Goal: Task Accomplishment & Management: Use online tool/utility

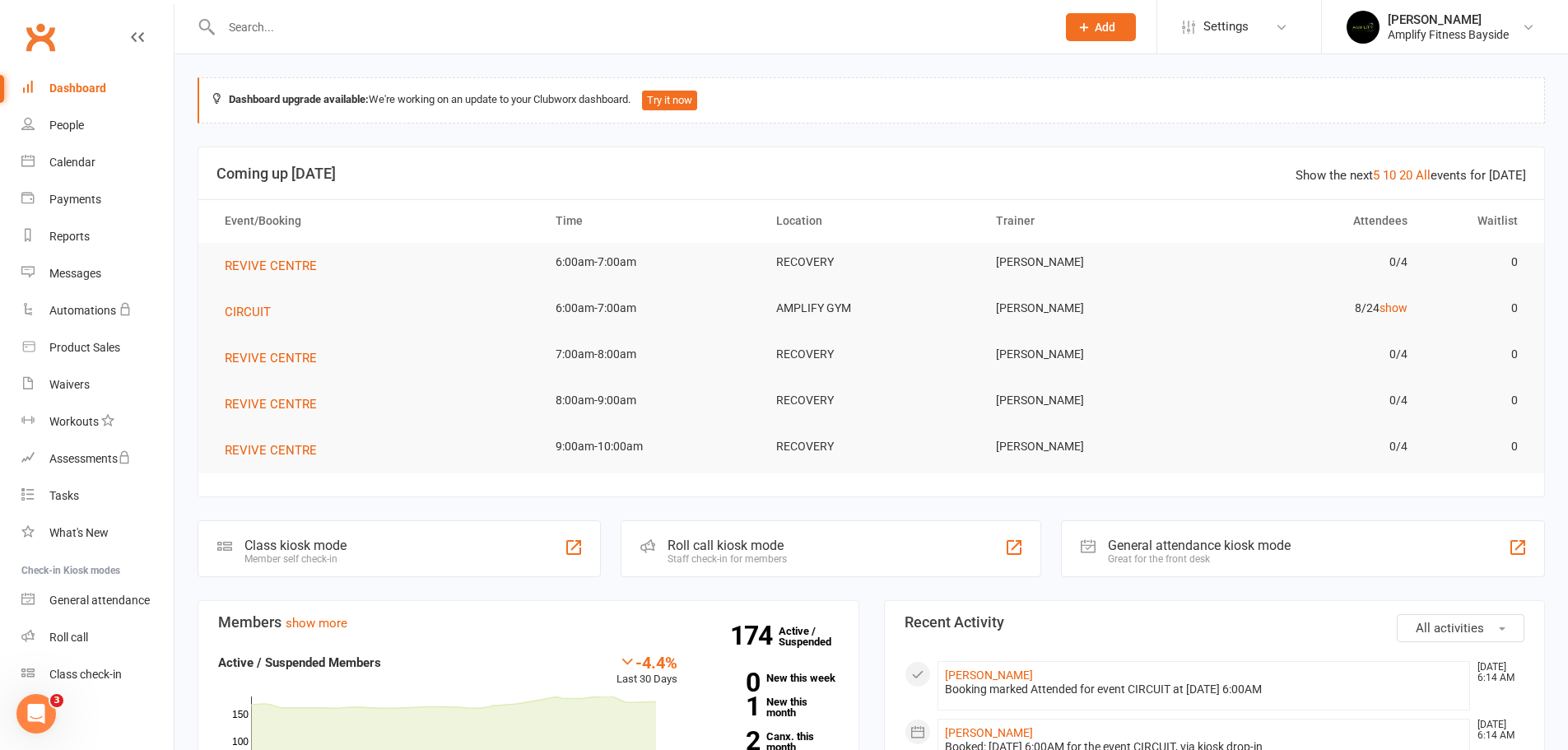
click at [327, 540] on div "Class kiosk mode" at bounding box center [295, 545] width 102 height 16
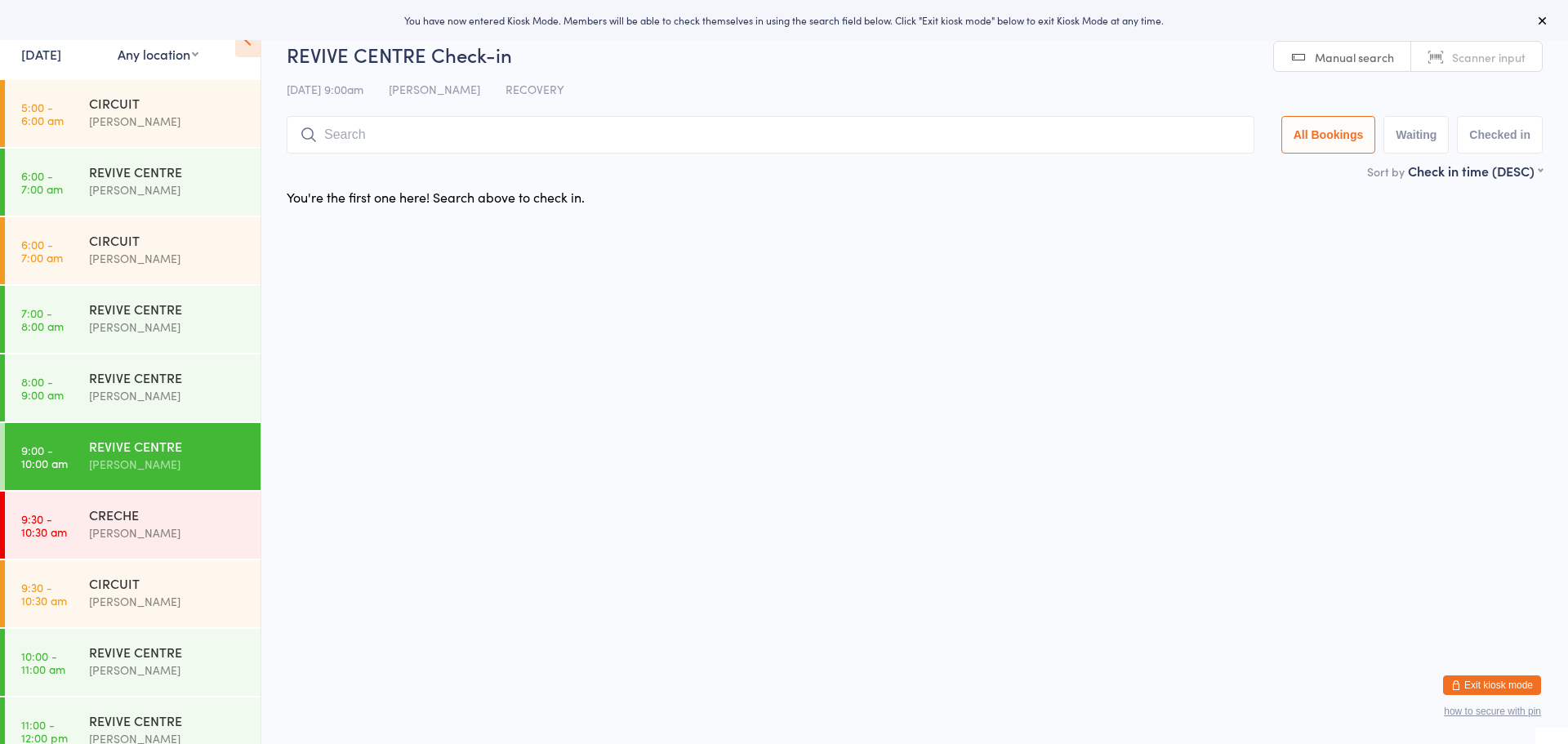
click at [1479, 687] on button "Exit kiosk mode" at bounding box center [1492, 686] width 98 height 20
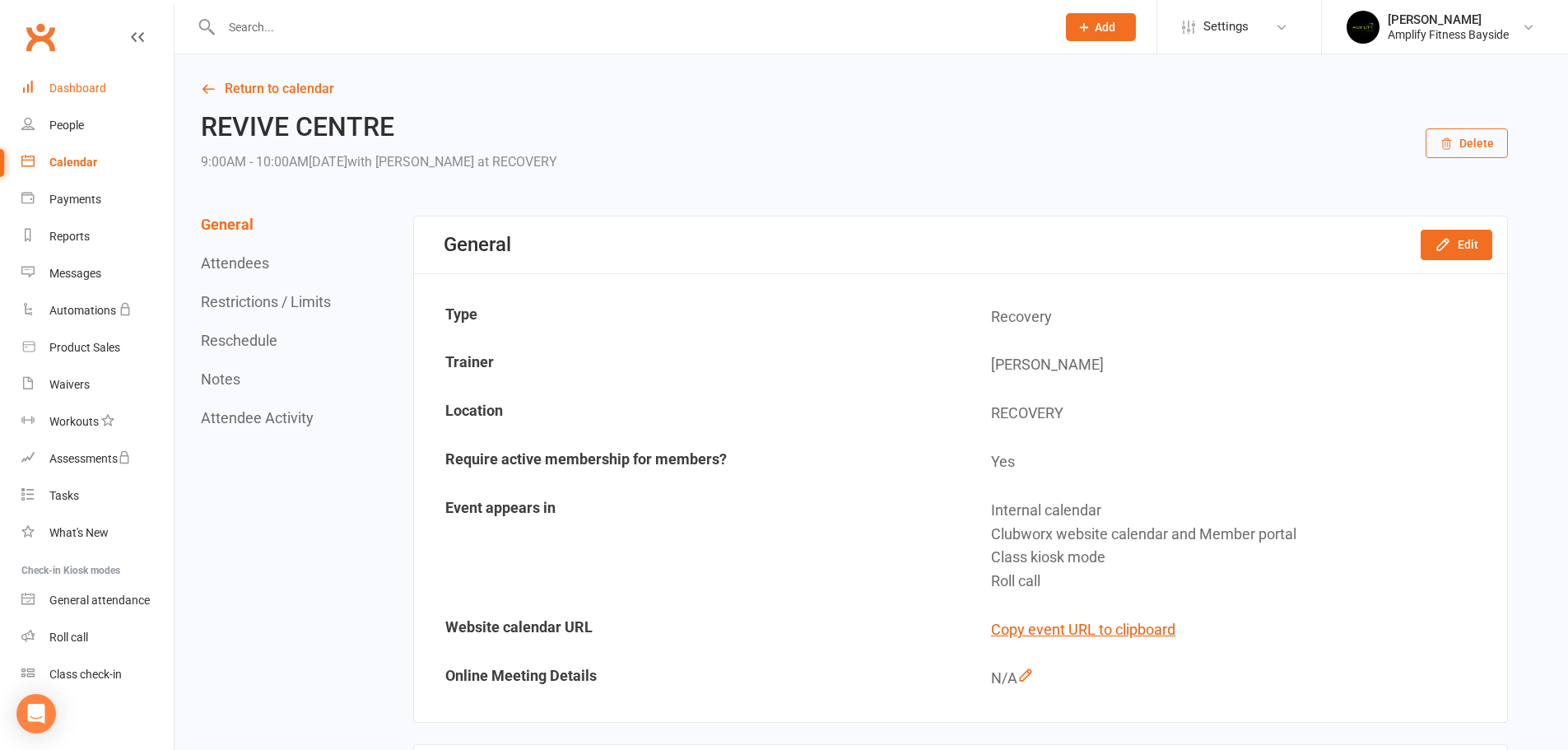
click at [90, 89] on div "Dashboard" at bounding box center [78, 88] width 57 height 13
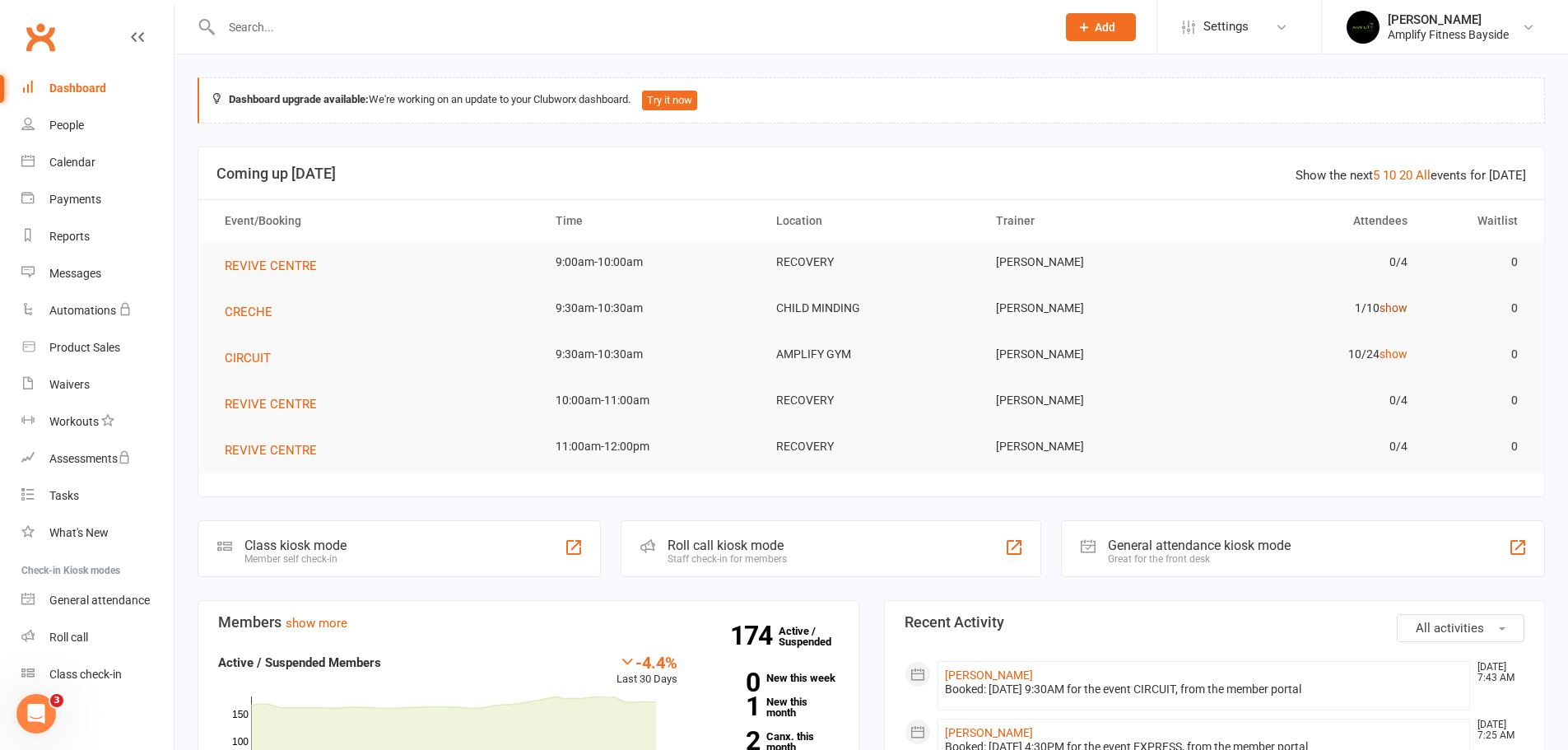
click at [1400, 307] on link "show" at bounding box center [1393, 308] width 28 height 13
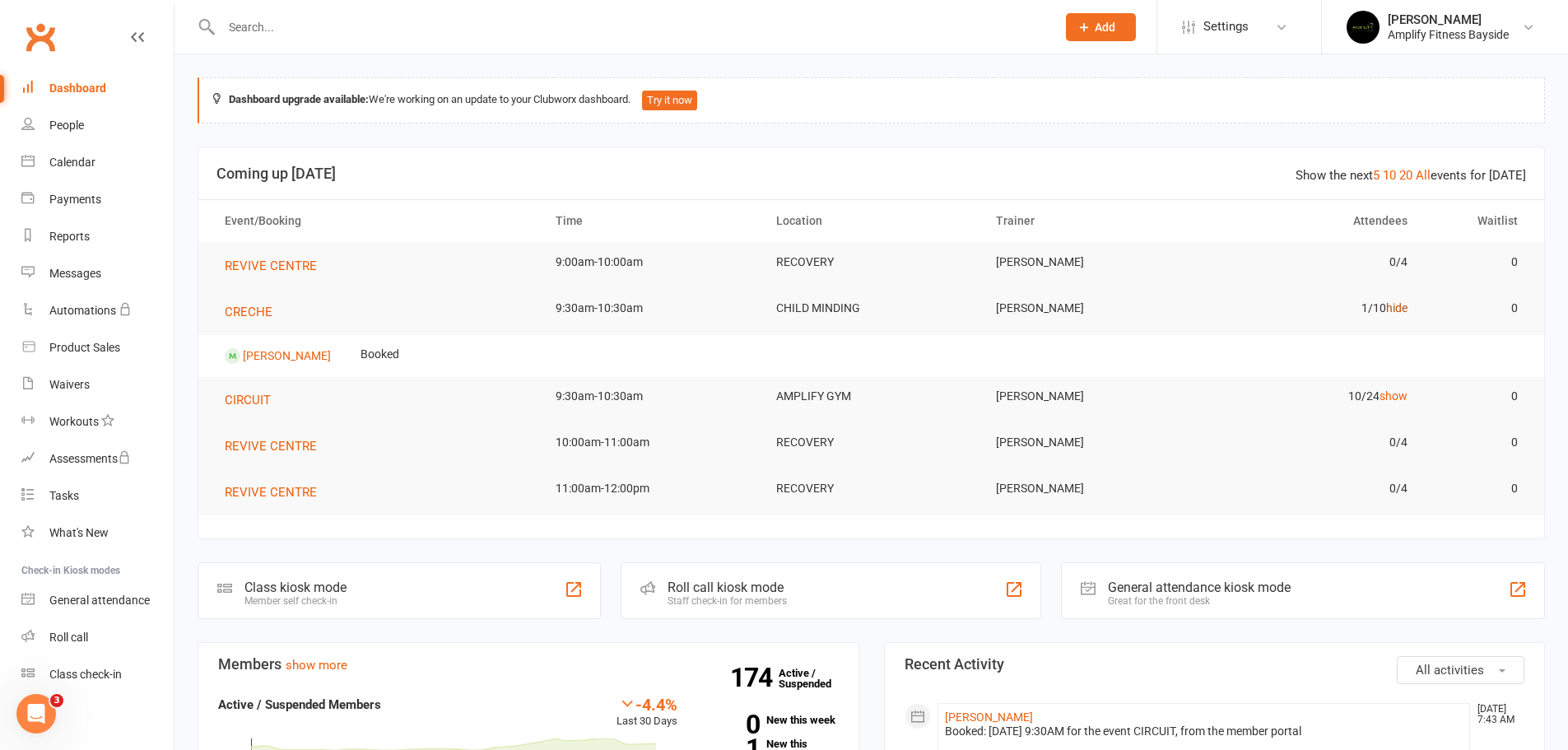
click at [1400, 307] on link "hide" at bounding box center [1396, 308] width 21 height 13
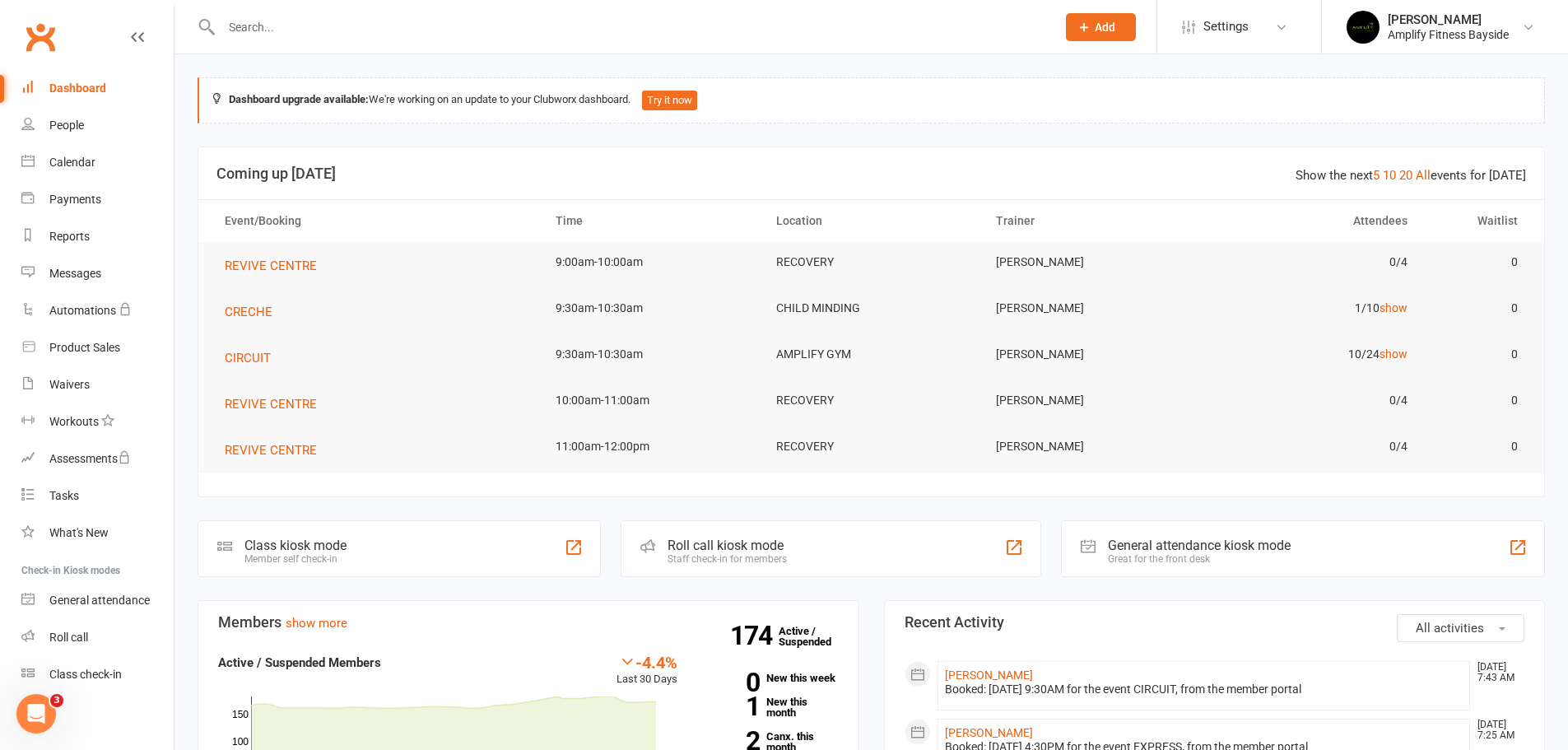
click at [276, 542] on div "Class kiosk mode" at bounding box center [295, 545] width 102 height 16
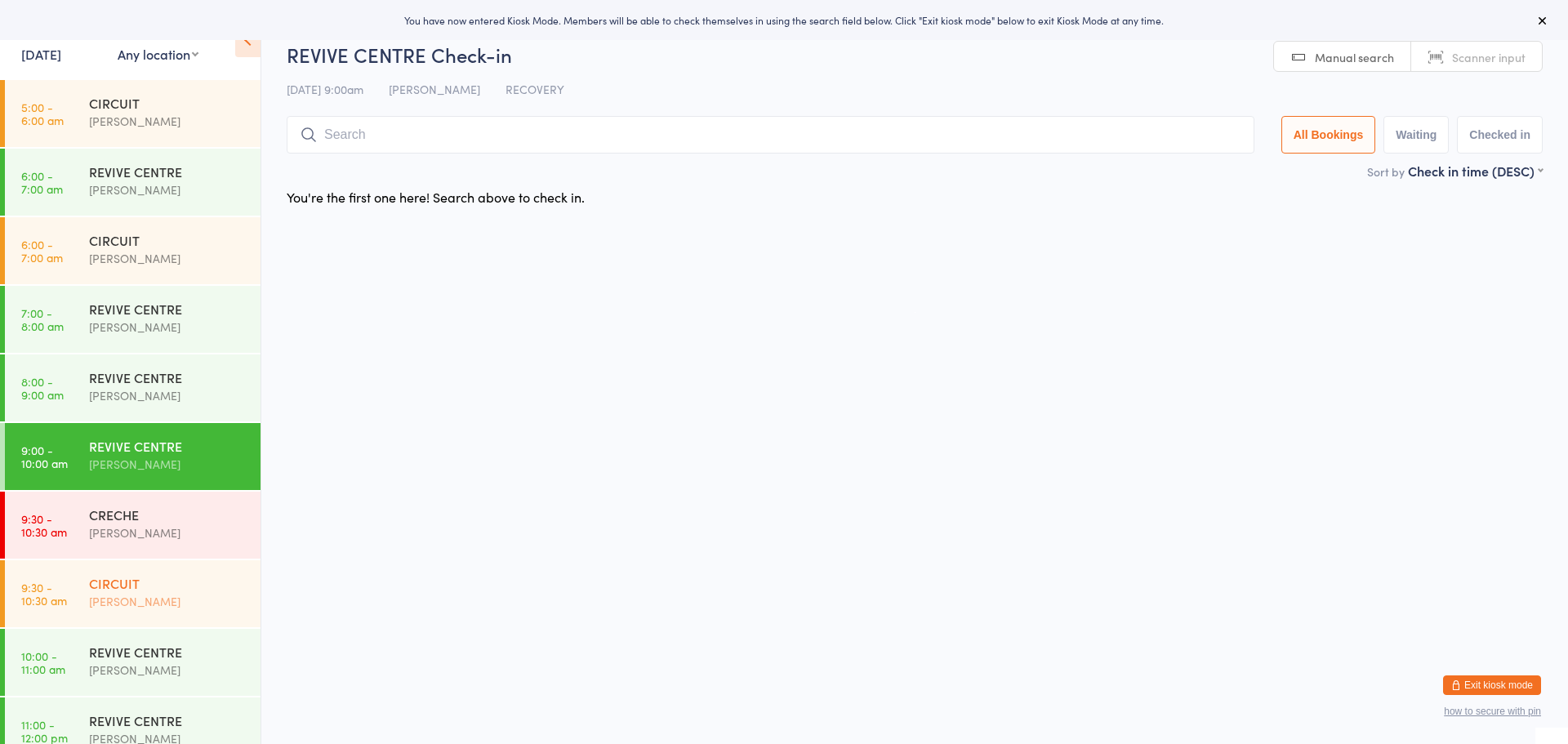
click at [155, 589] on div "CIRCUIT" at bounding box center [167, 583] width 157 height 18
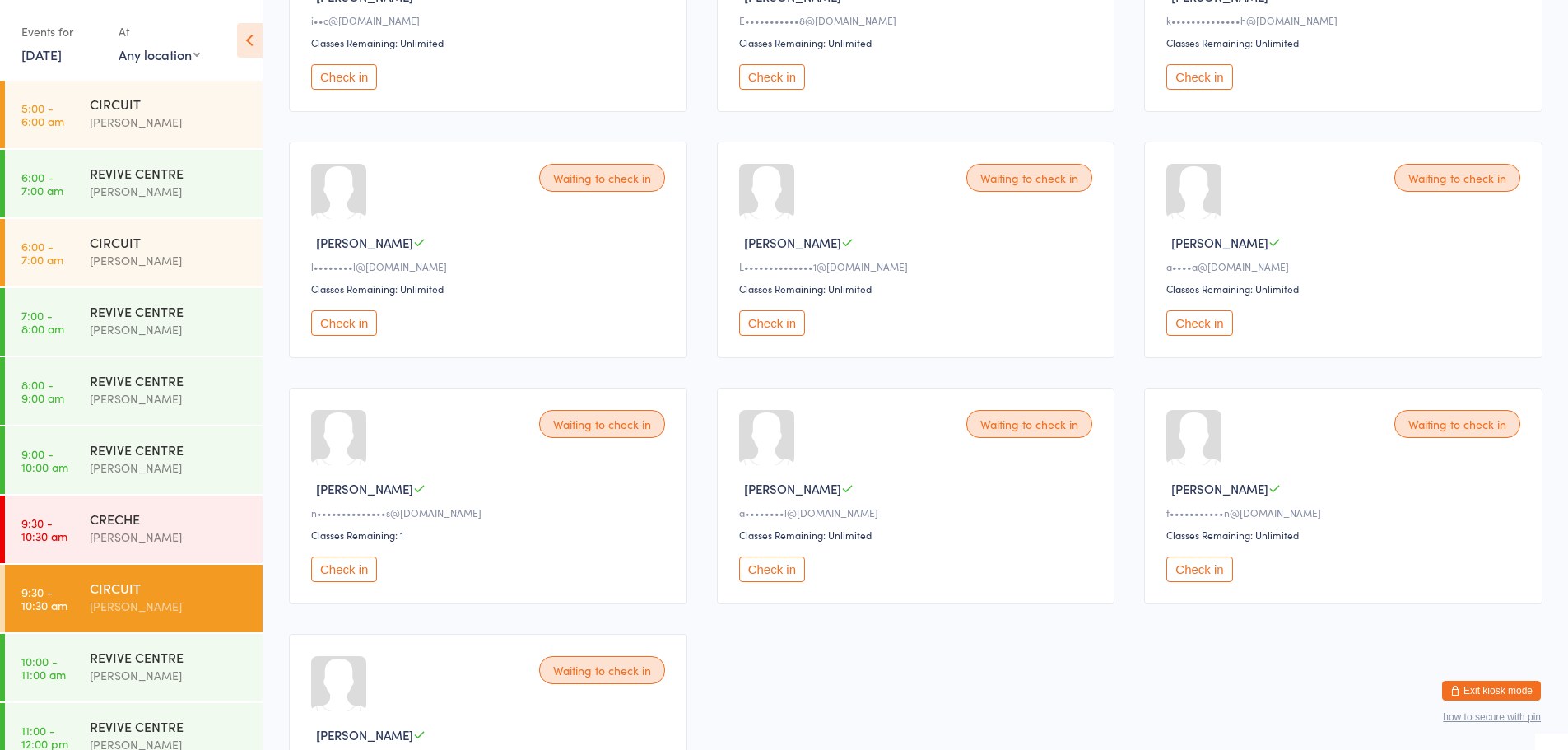
scroll to position [329, 0]
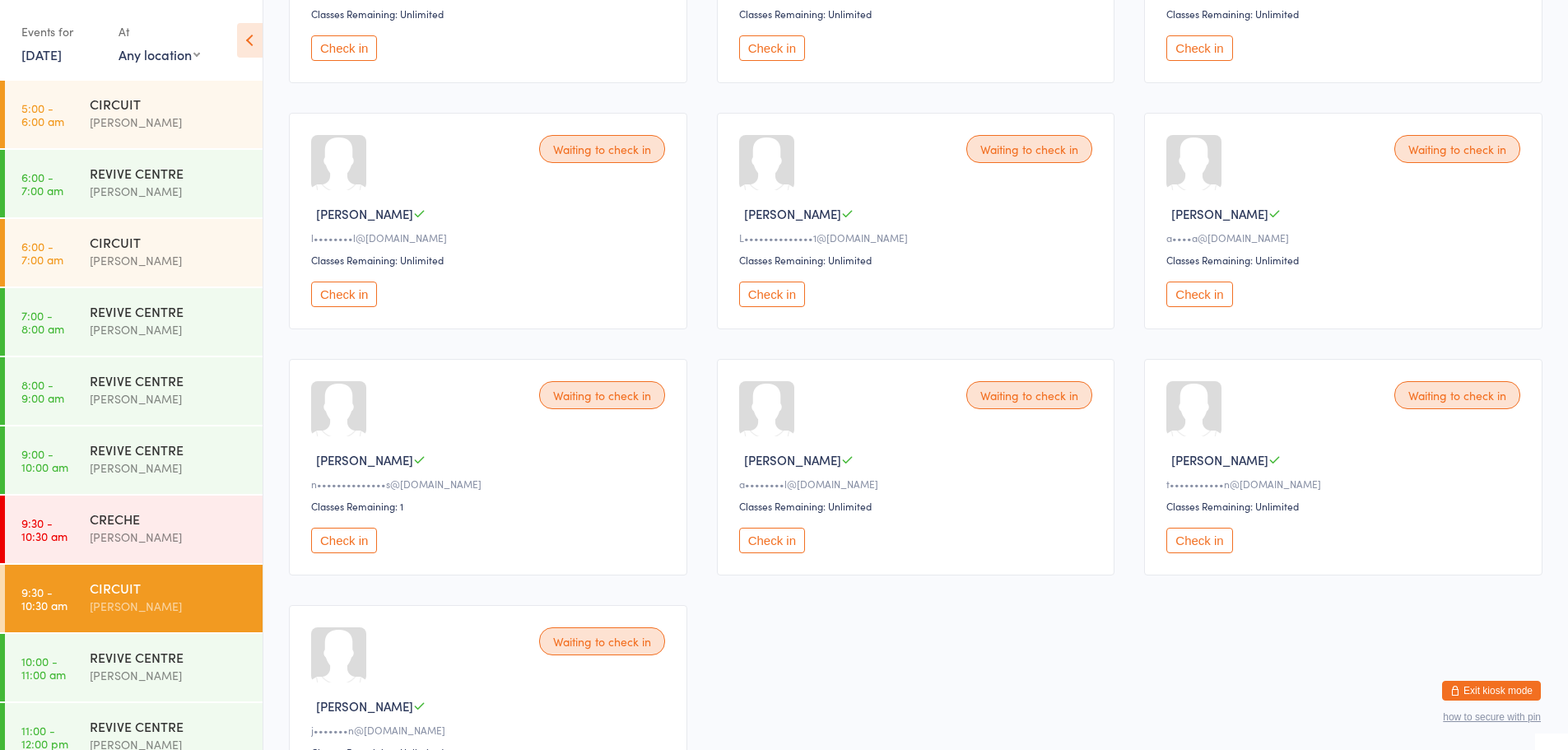
click at [773, 535] on button "Check in" at bounding box center [772, 541] width 65 height 25
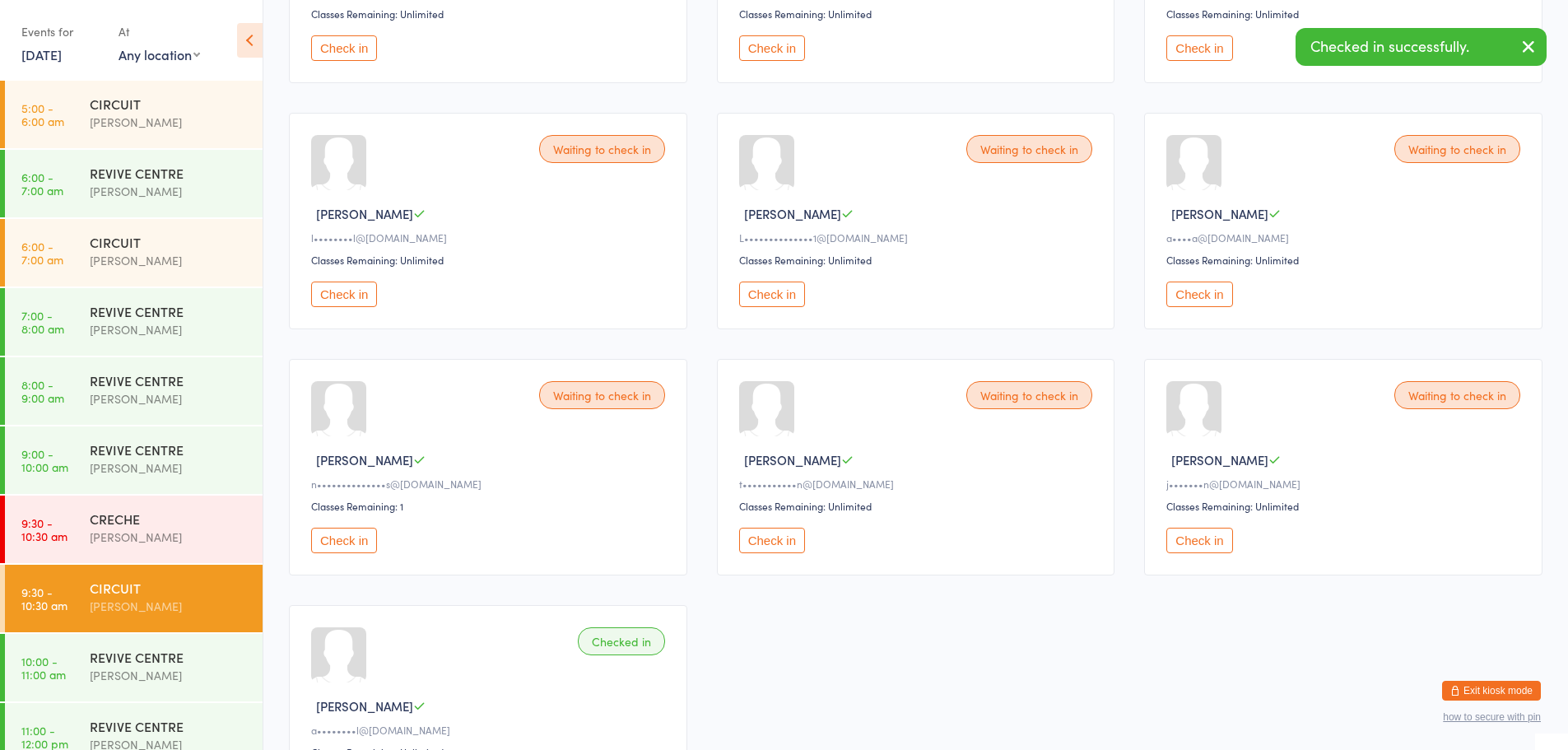
click at [773, 535] on button "Check in" at bounding box center [772, 541] width 65 height 25
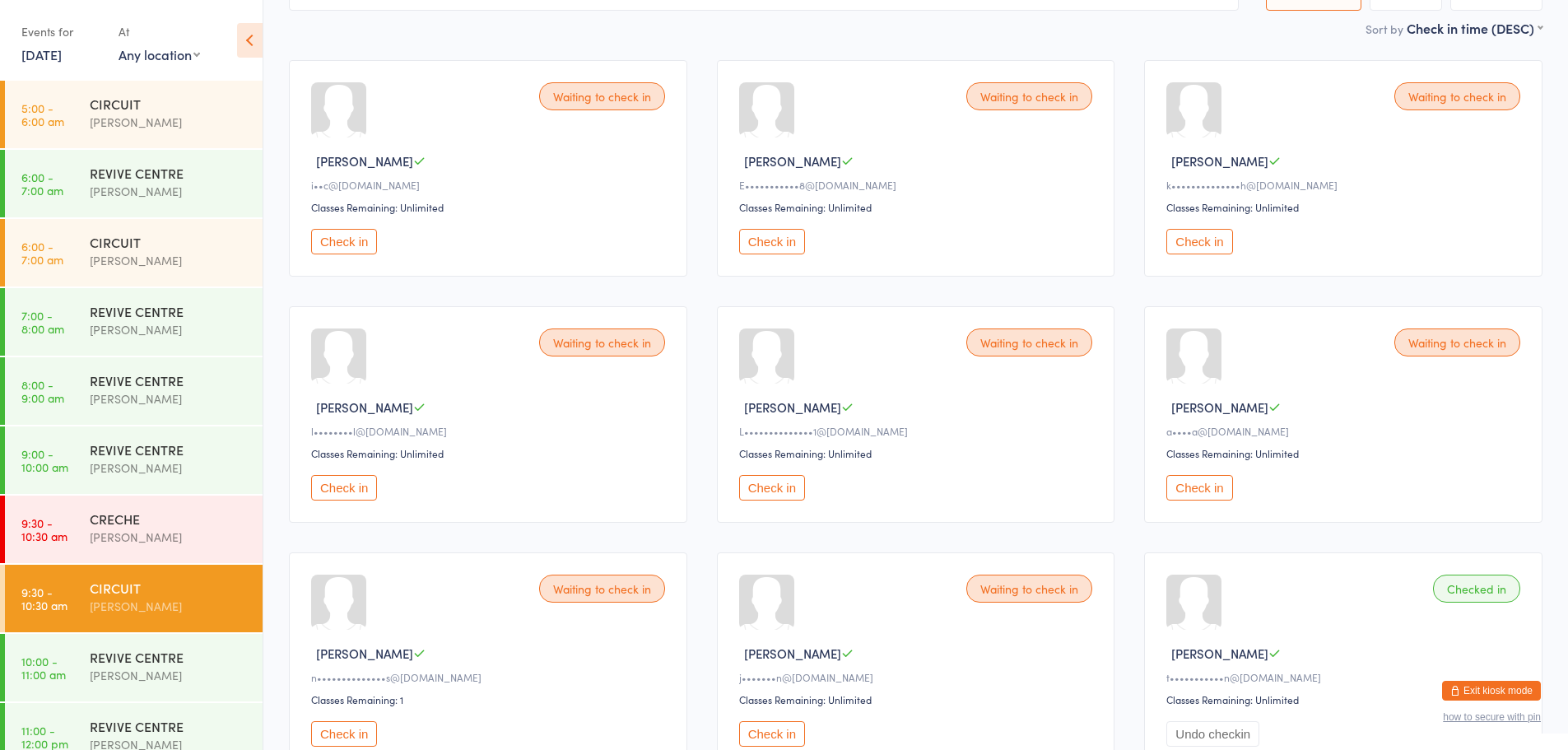
scroll to position [165, 0]
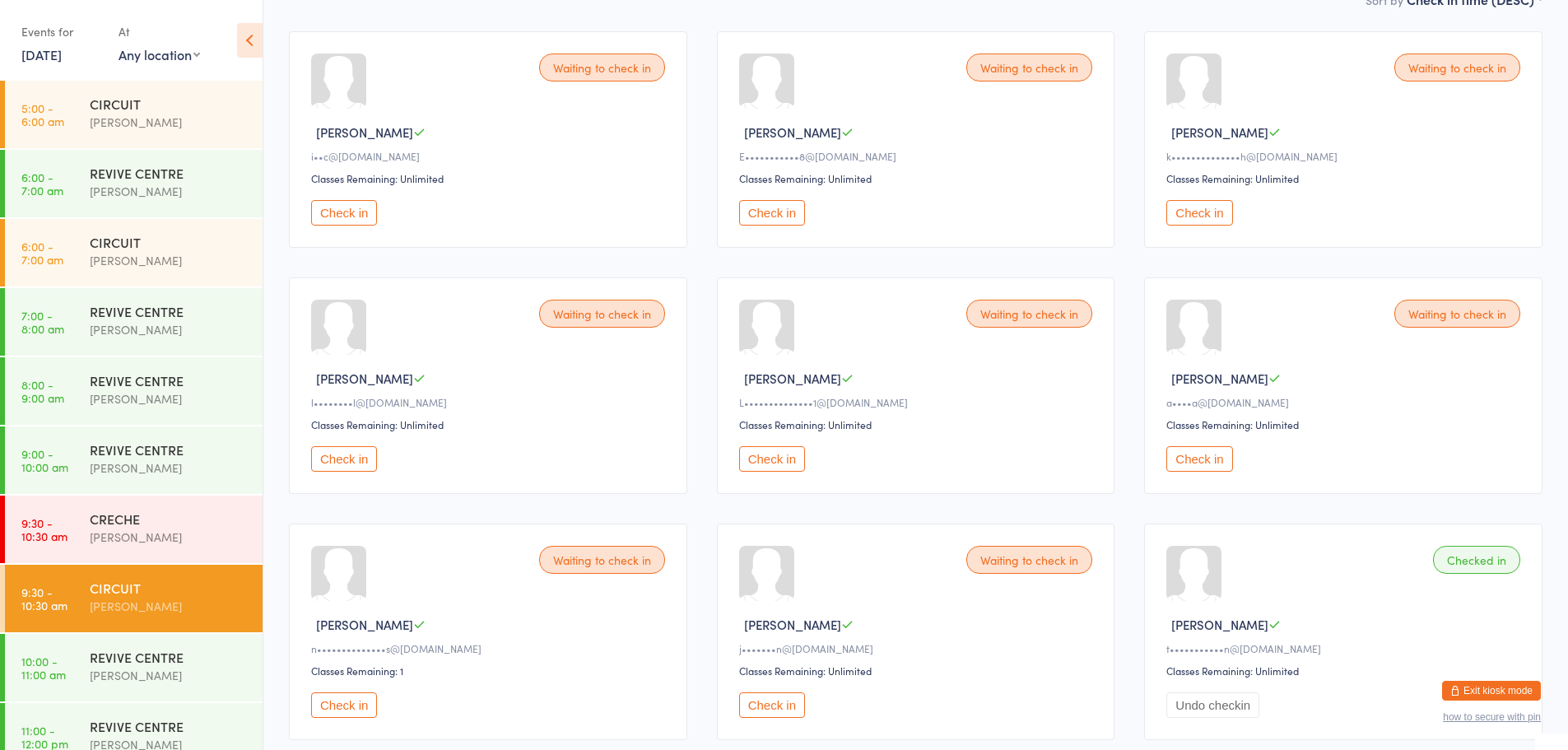
click at [357, 456] on button "Check in" at bounding box center [344, 459] width 65 height 25
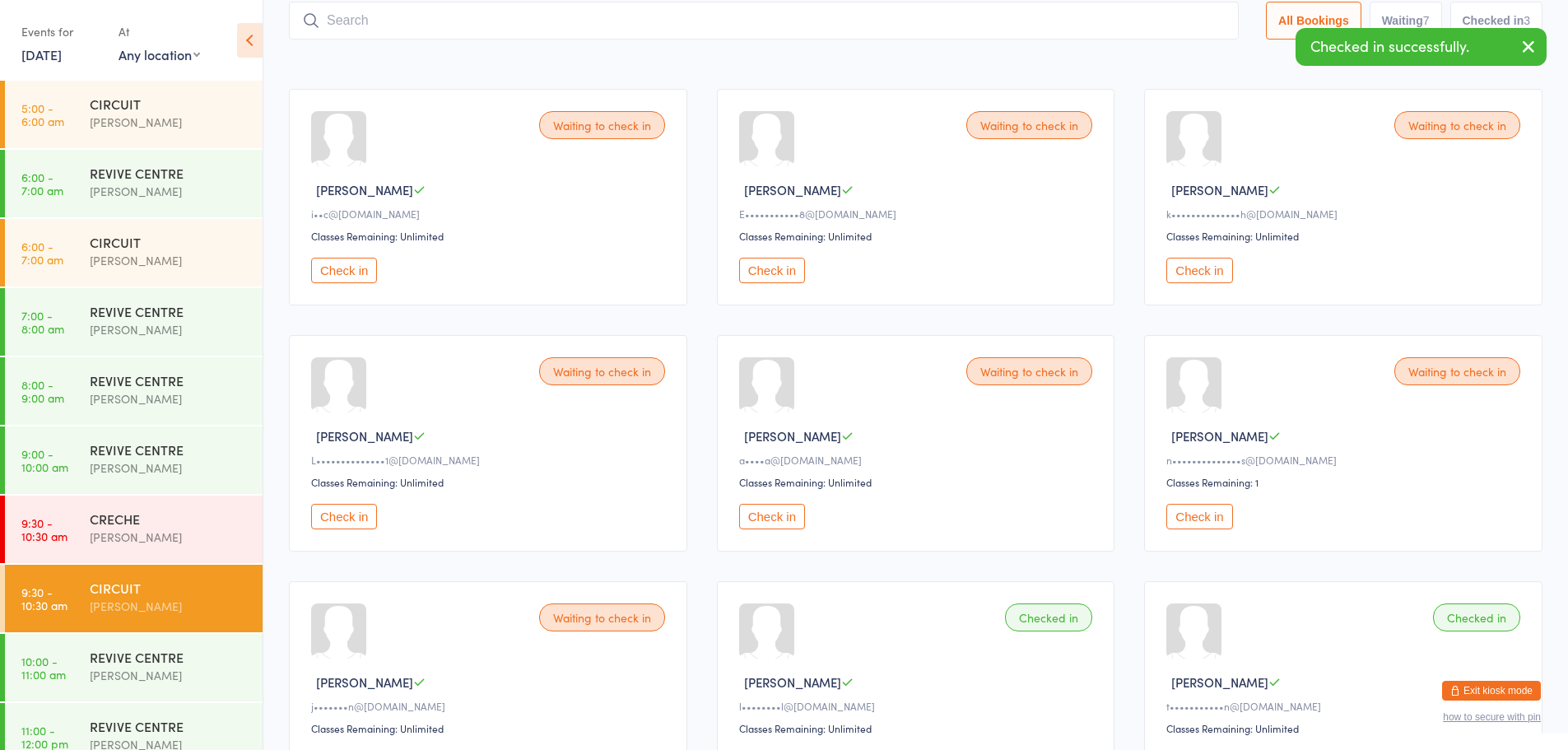
scroll to position [82, 0]
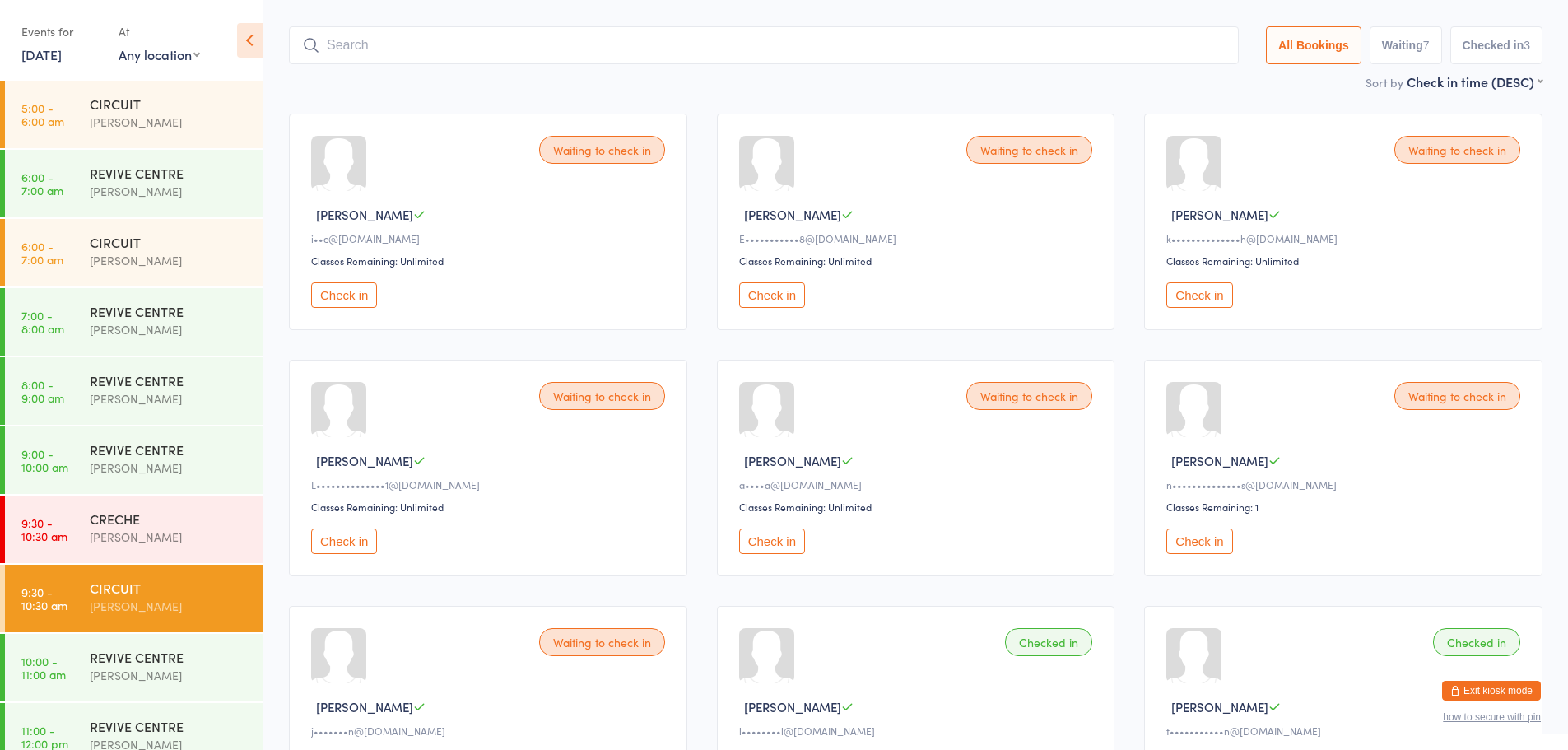
click at [352, 297] on button "Check in" at bounding box center [344, 295] width 65 height 25
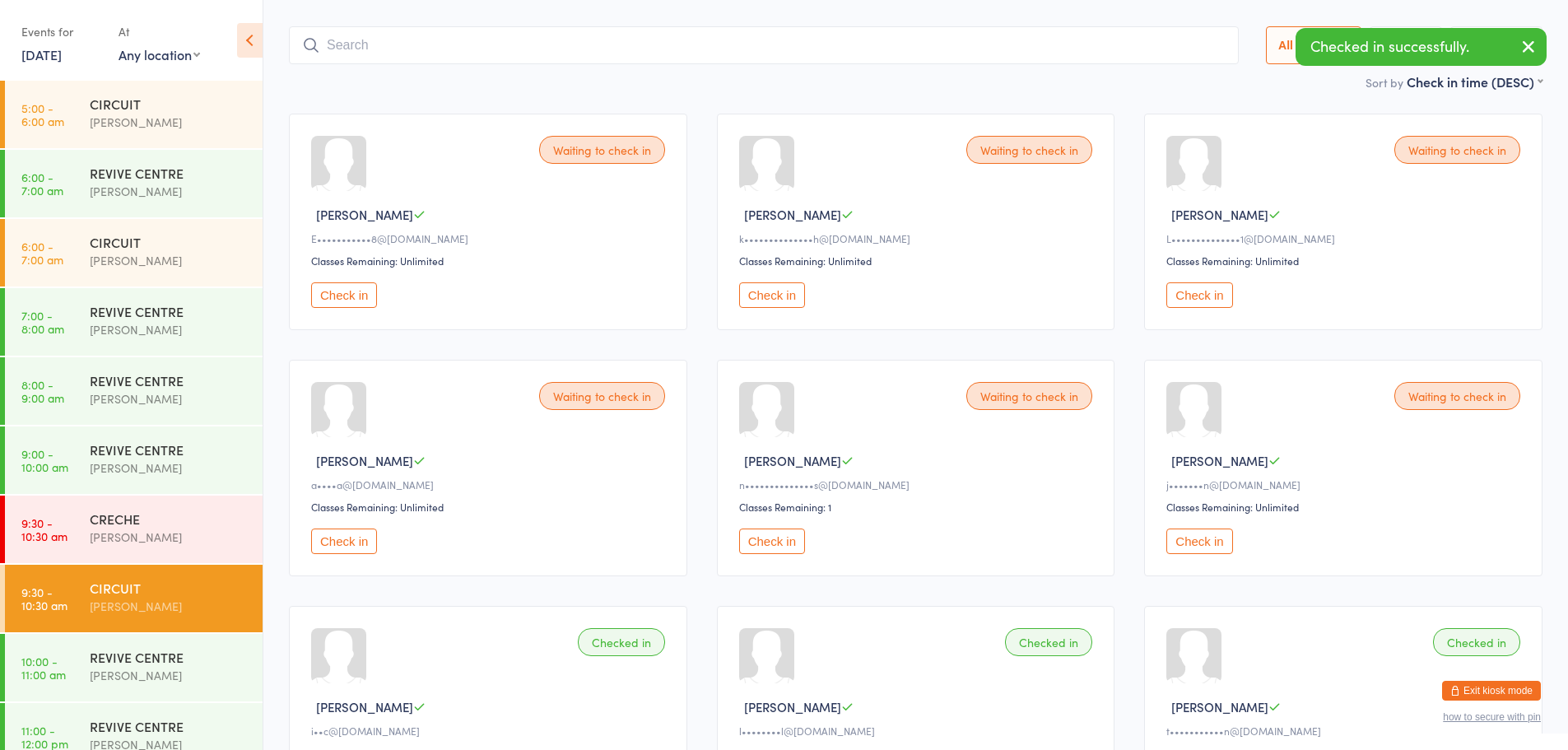
scroll to position [165, 0]
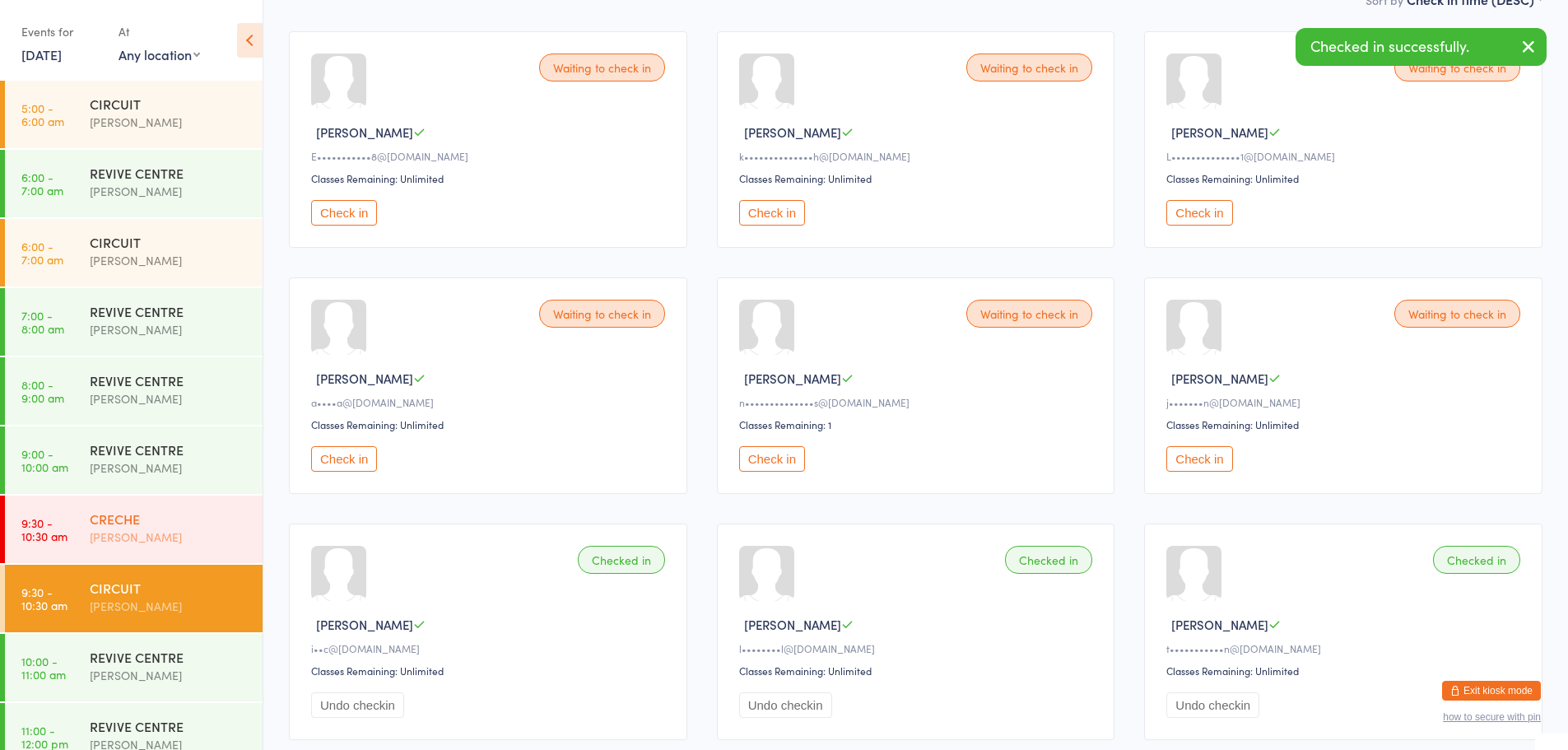
click at [146, 536] on div "[PERSON_NAME]" at bounding box center [169, 538] width 159 height 19
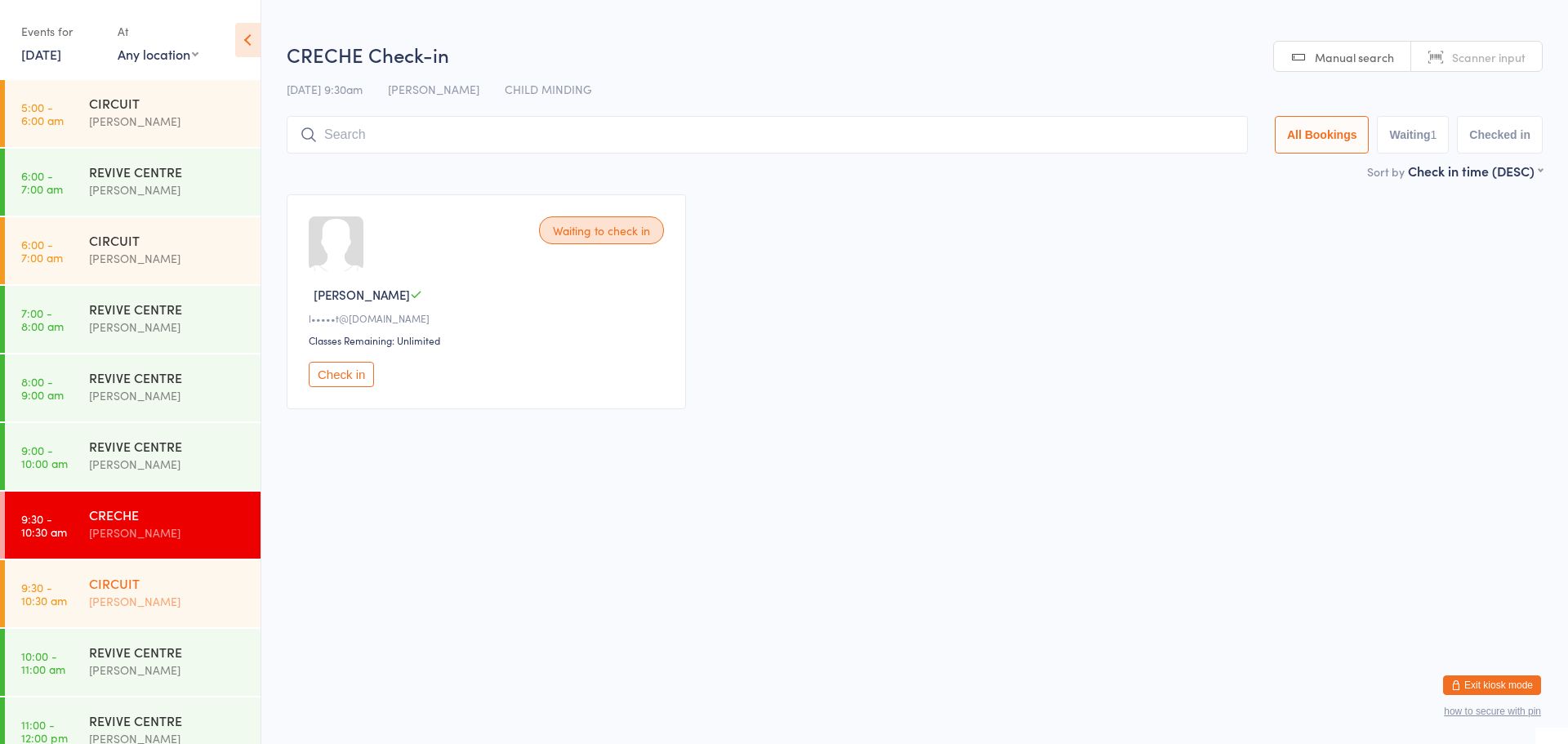
click at [142, 575] on div "CIRCUIT" at bounding box center [167, 583] width 157 height 18
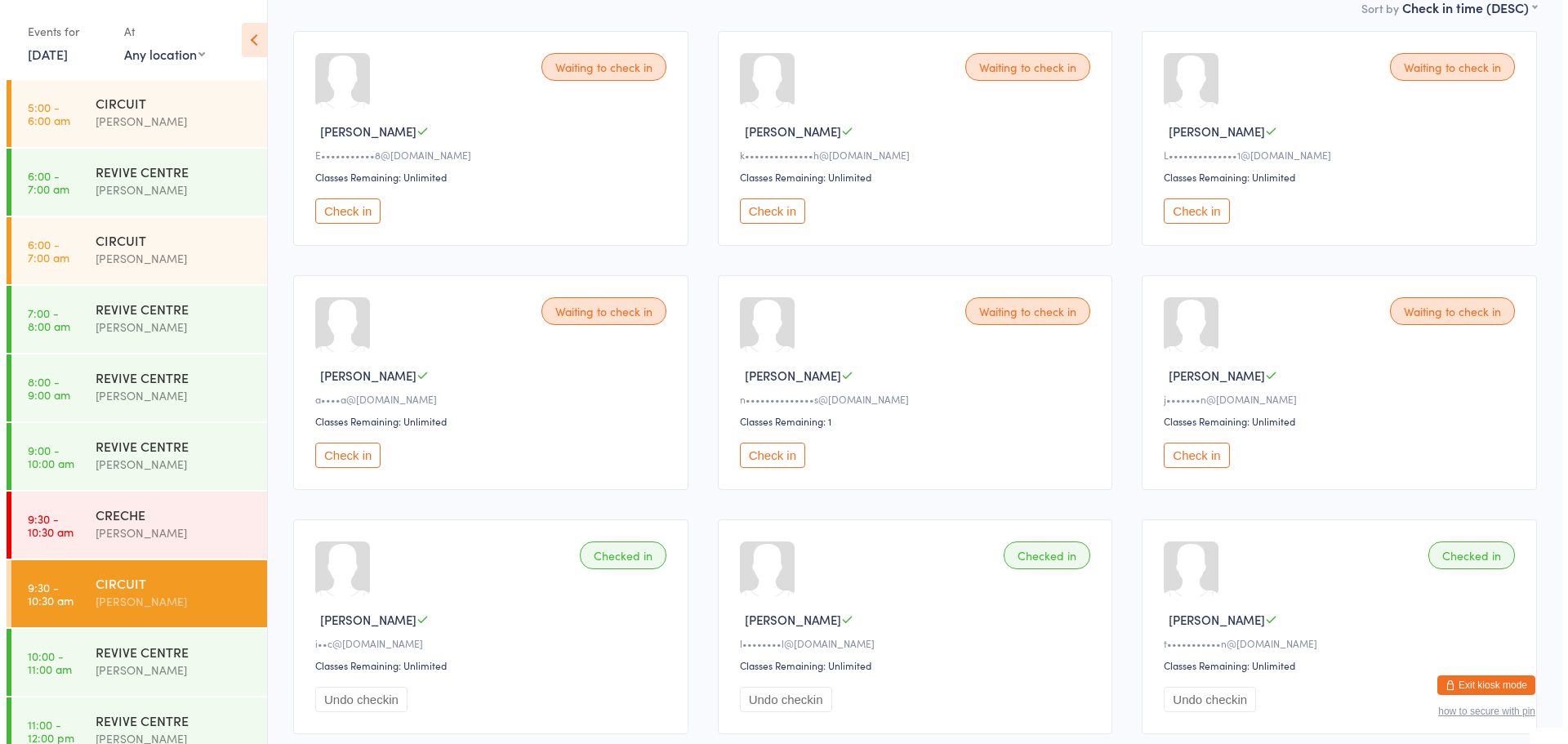
scroll to position [82, 0]
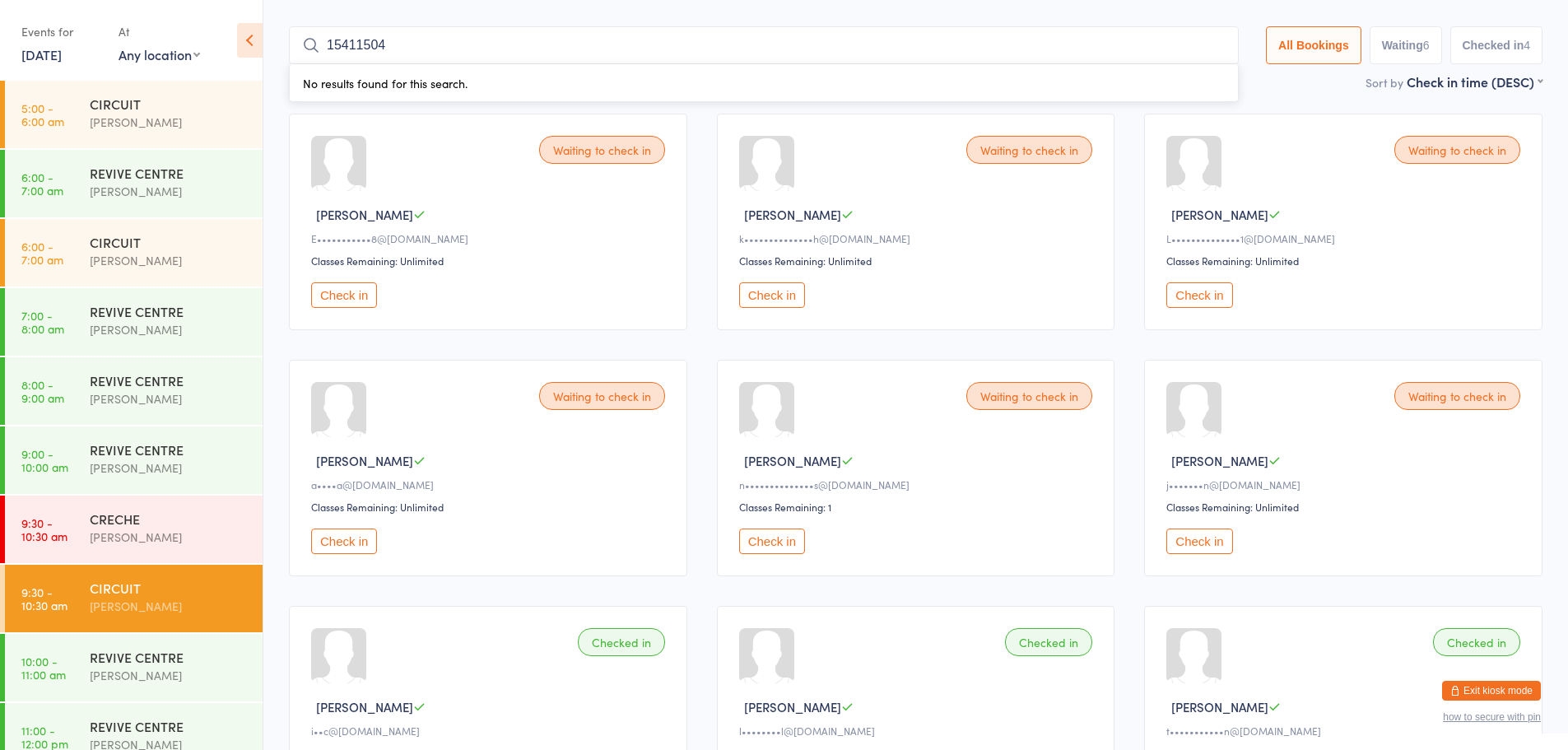
type input "15411504"
click at [334, 538] on button "Check in" at bounding box center [344, 542] width 65 height 25
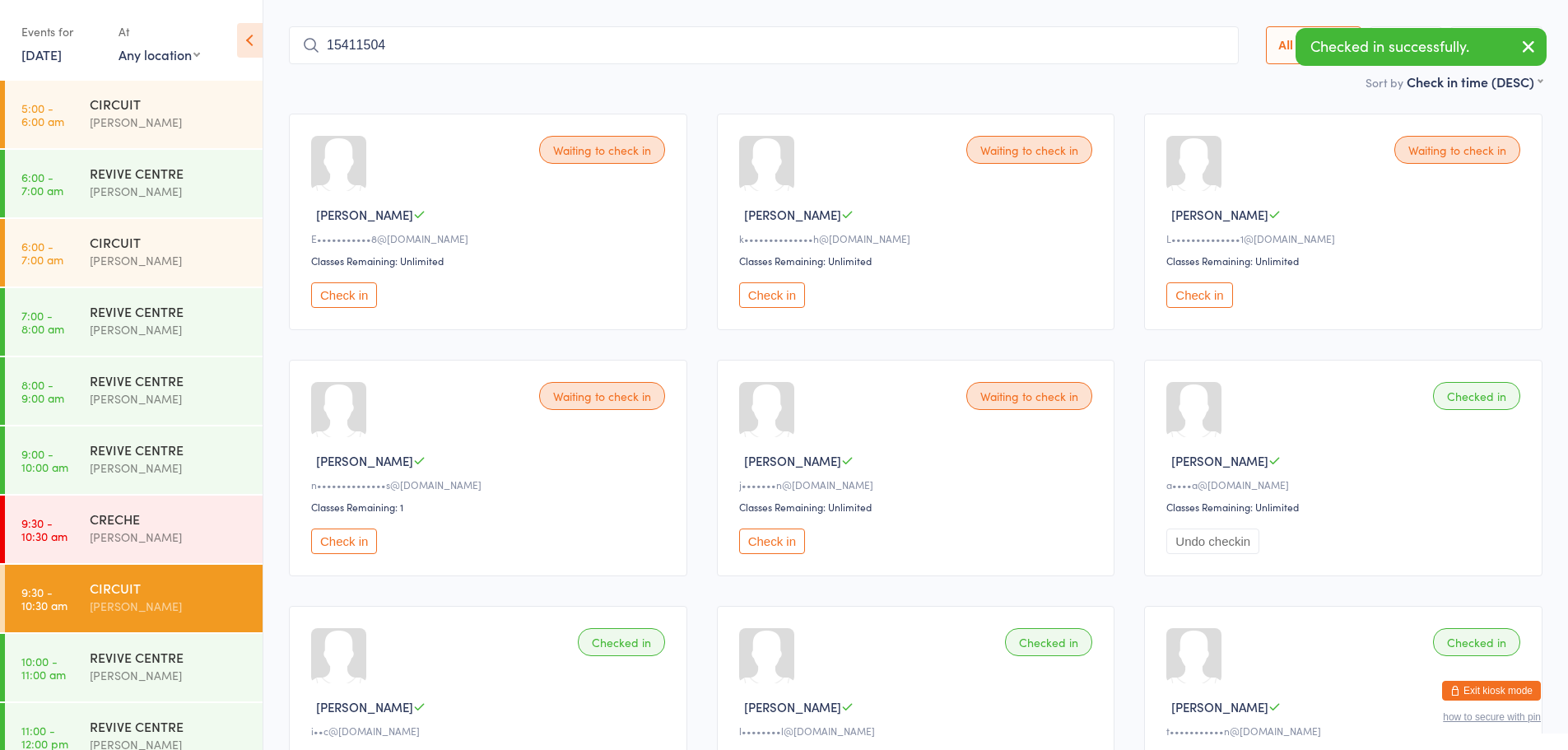
click at [775, 545] on button "Check in" at bounding box center [772, 542] width 65 height 25
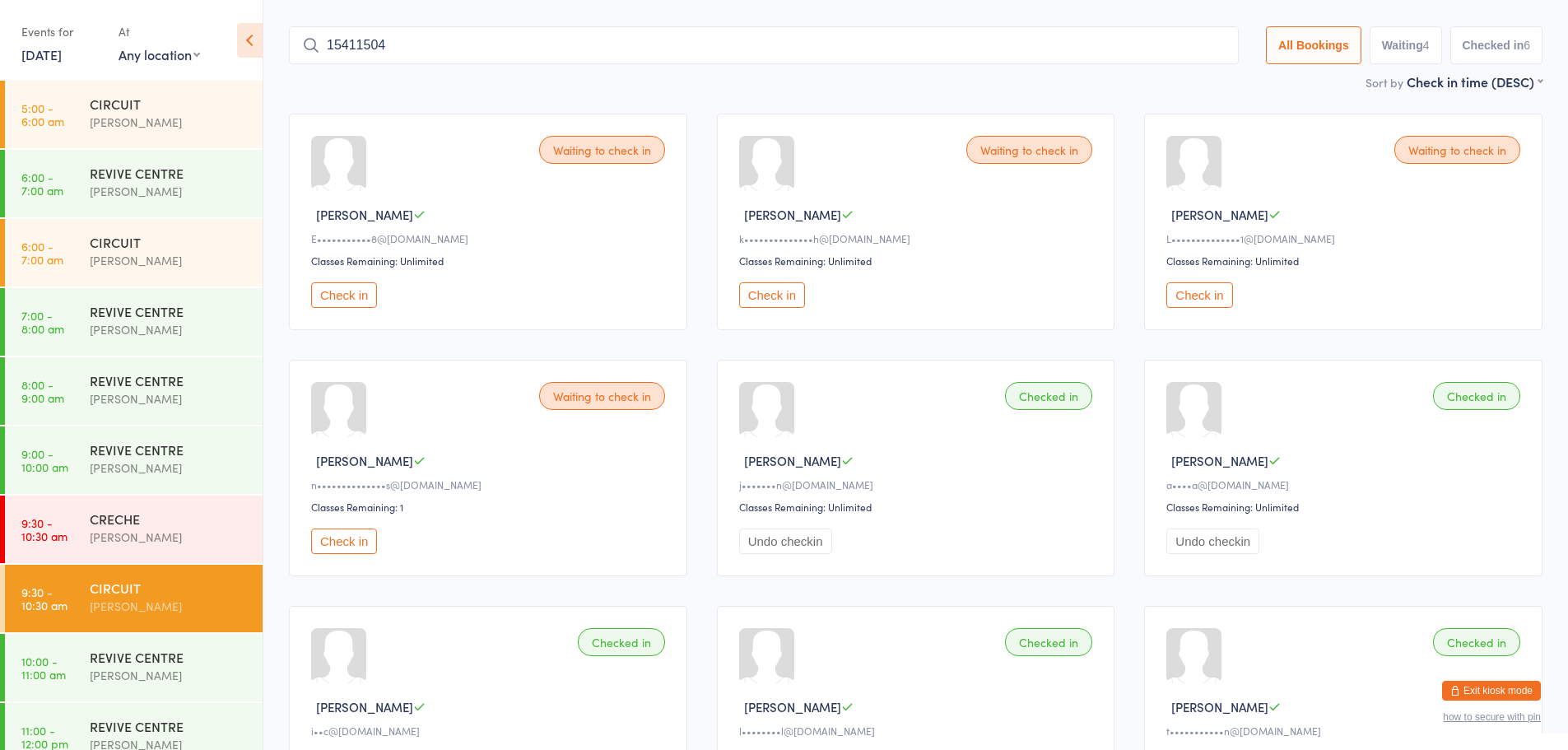
click at [770, 296] on button "Check in" at bounding box center [772, 295] width 65 height 25
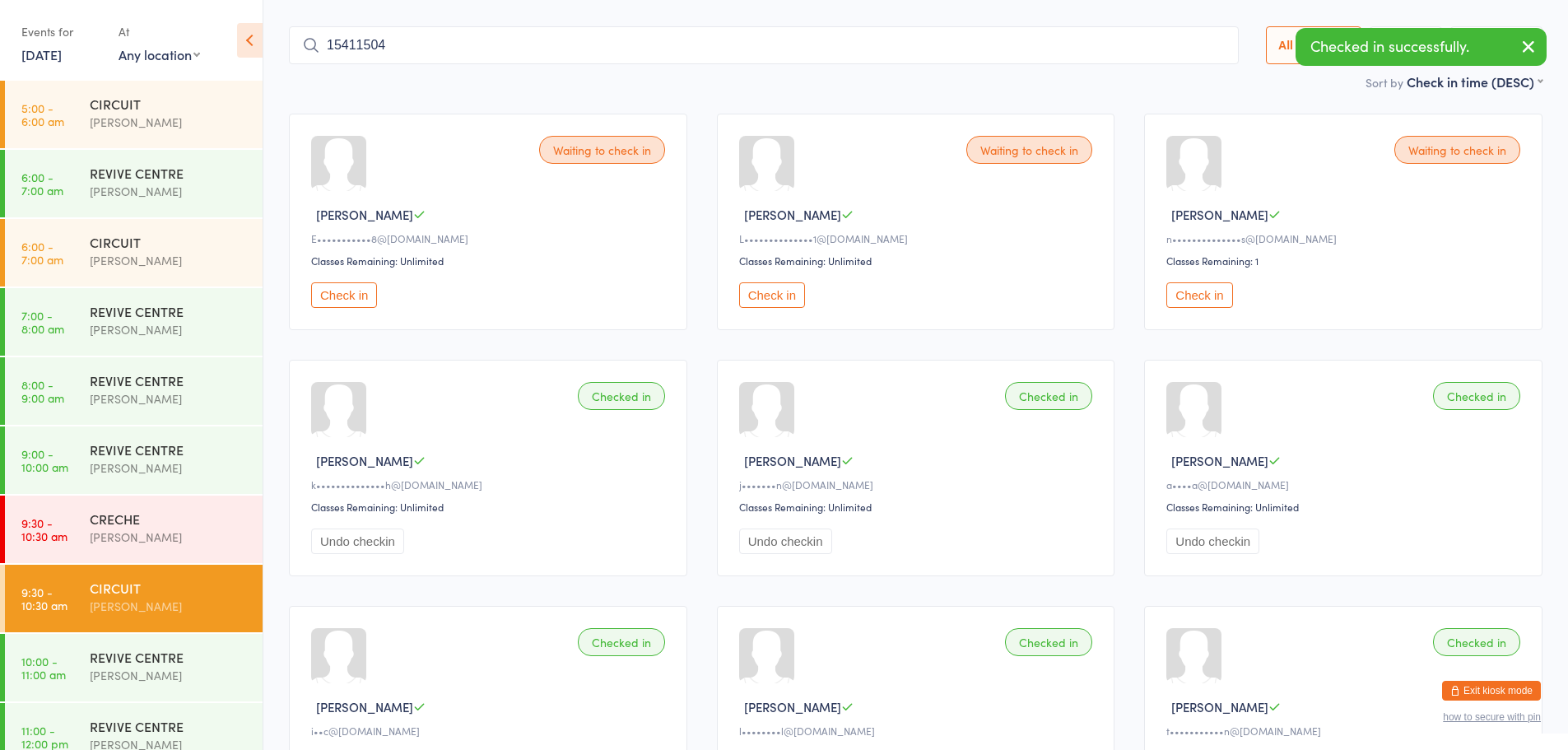
click at [770, 296] on button "Check in" at bounding box center [772, 295] width 65 height 25
click at [1499, 699] on button "Exit kiosk mode" at bounding box center [1492, 691] width 99 height 20
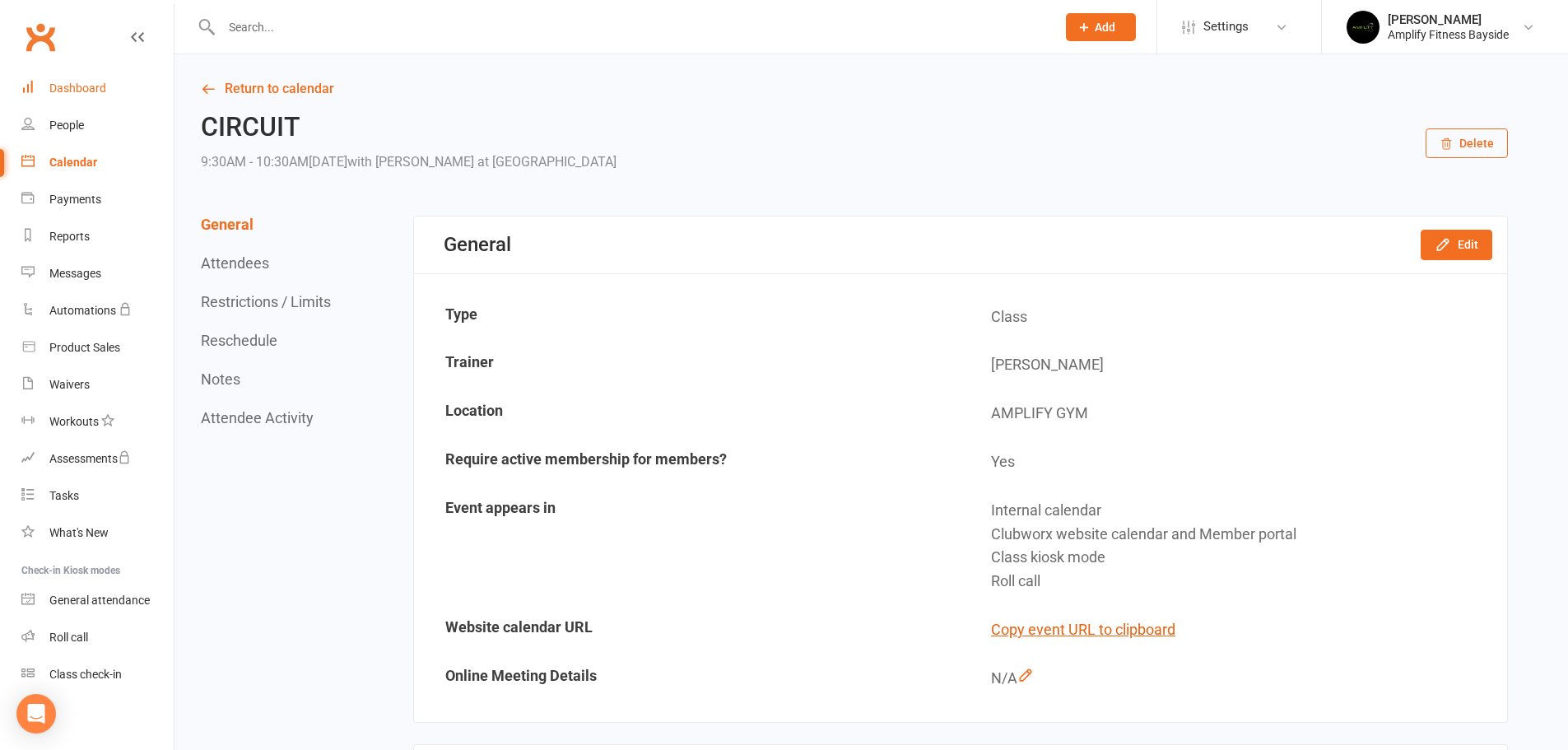
click at [87, 85] on div "Dashboard" at bounding box center [78, 88] width 57 height 13
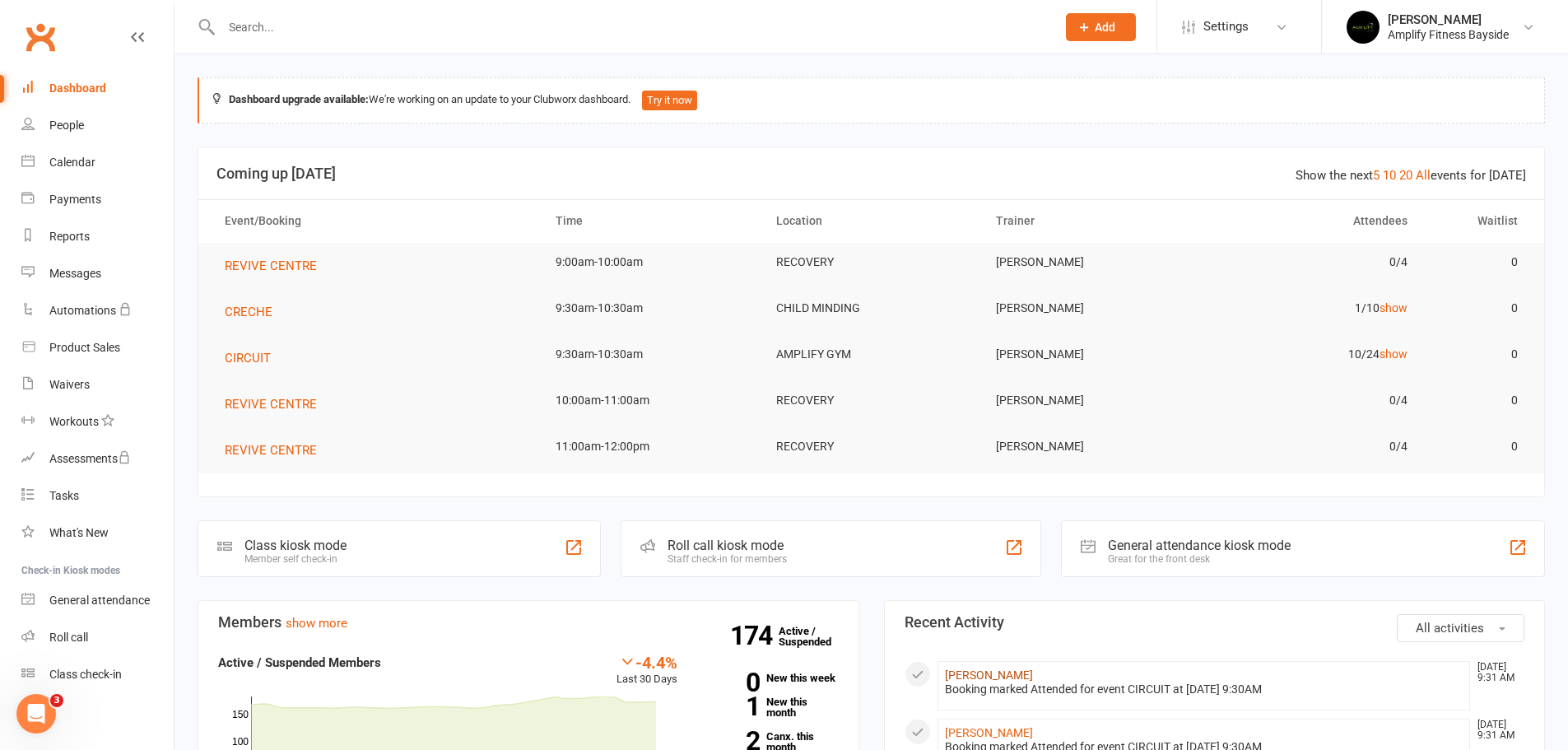
click at [1000, 674] on link "[PERSON_NAME]" at bounding box center [989, 675] width 88 height 13
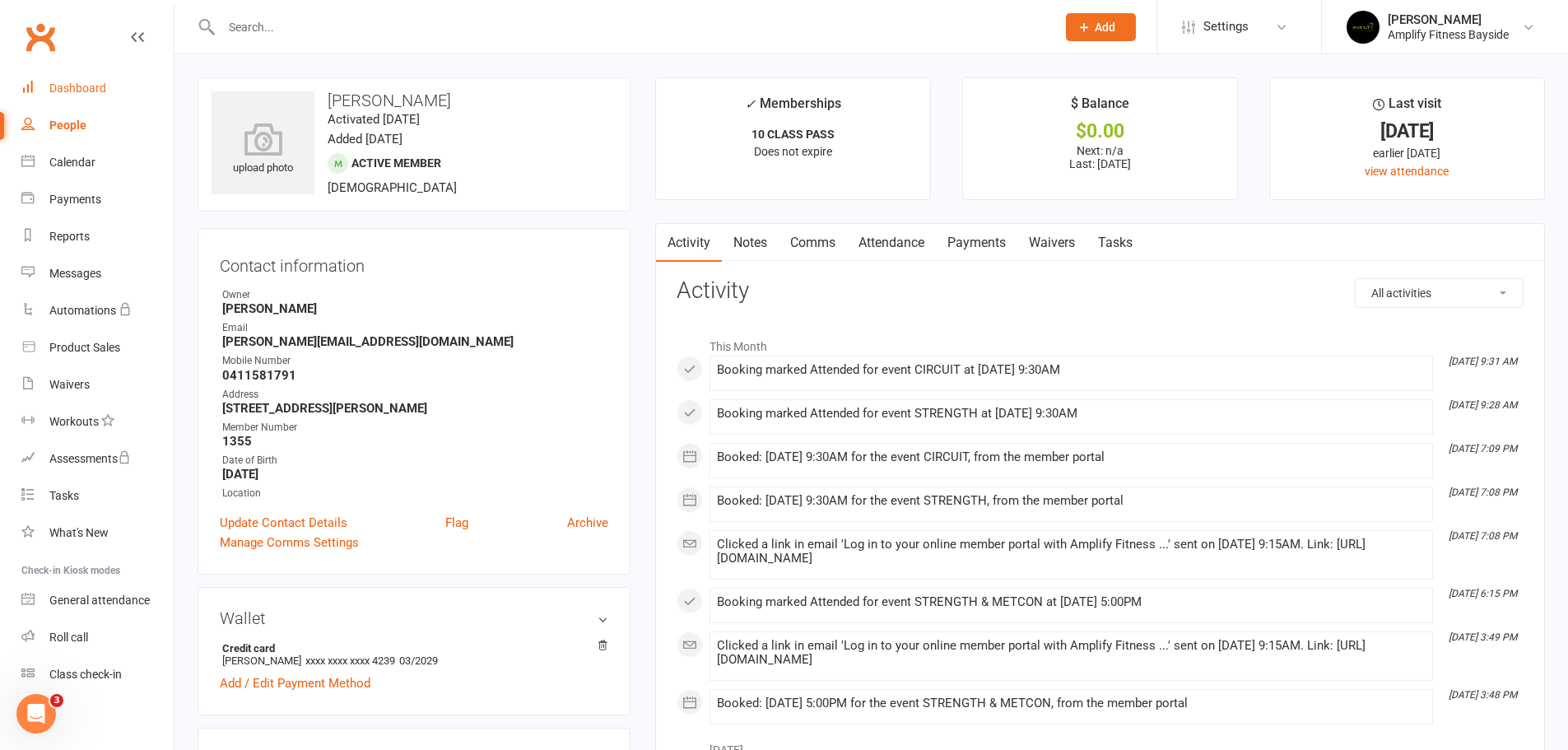
click at [97, 94] on div "Dashboard" at bounding box center [78, 88] width 57 height 13
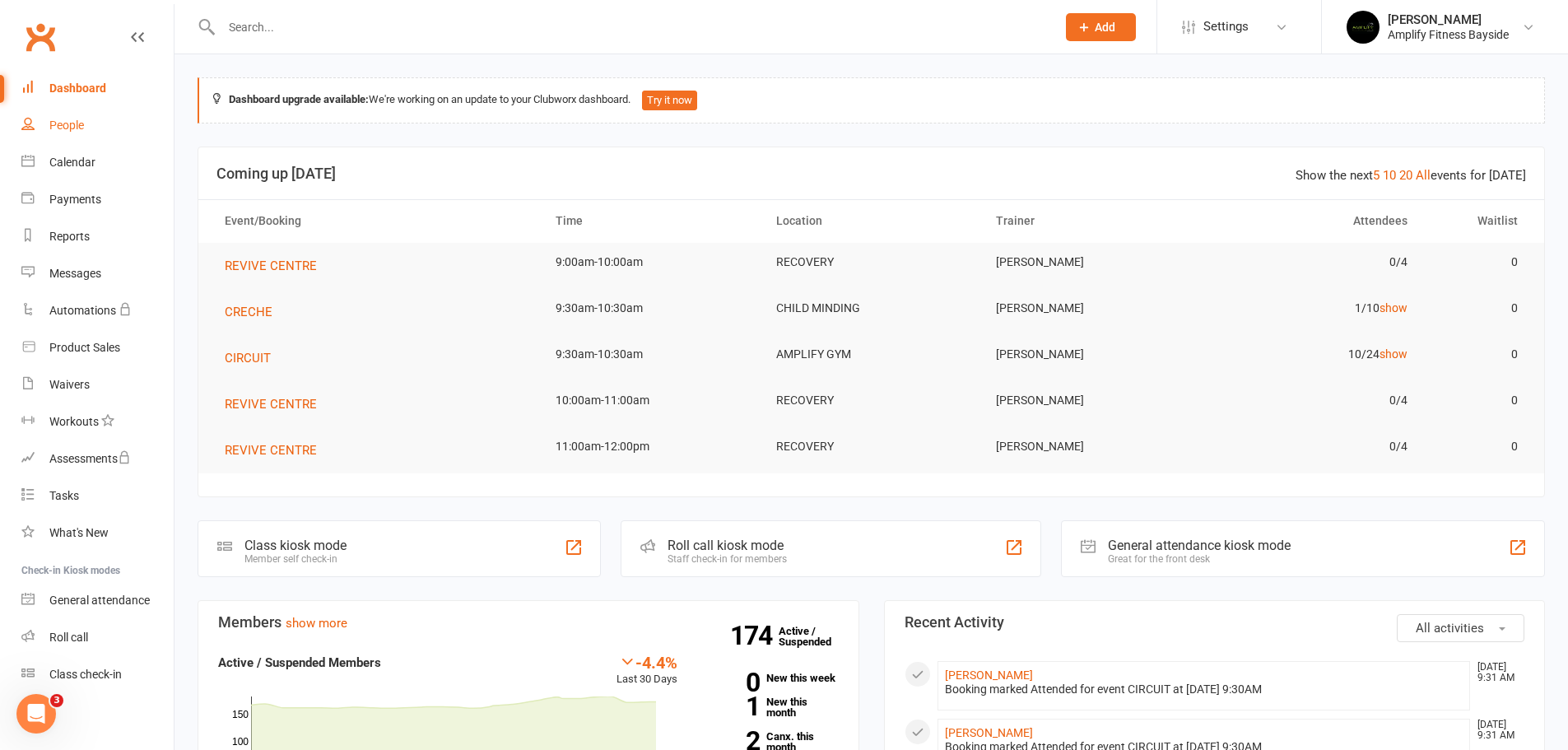
drag, startPoint x: 79, startPoint y: 114, endPoint x: 113, endPoint y: 101, distance: 36.4
click at [79, 114] on link "People" at bounding box center [97, 125] width 152 height 37
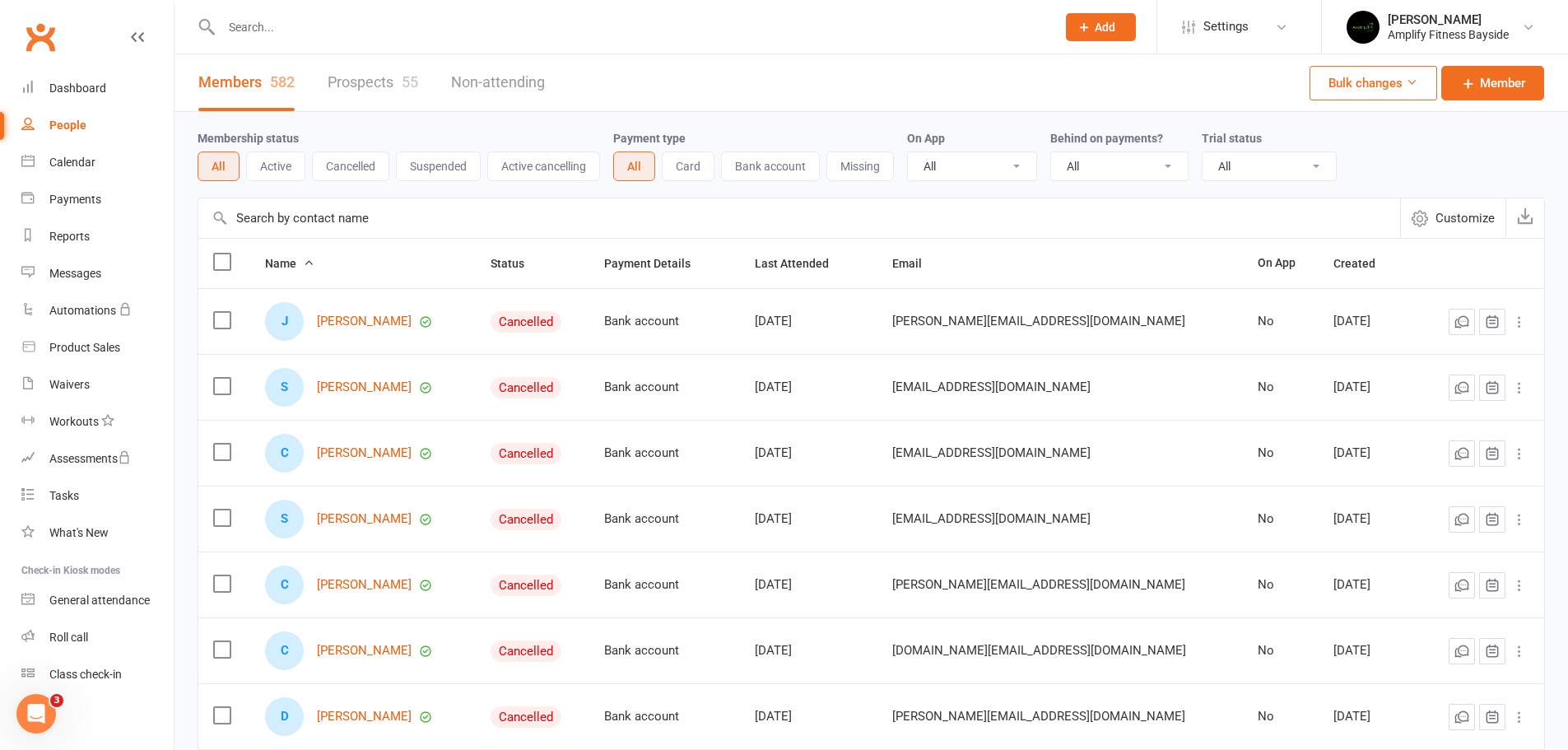
click at [319, 212] on input "text" at bounding box center [799, 218] width 1202 height 39
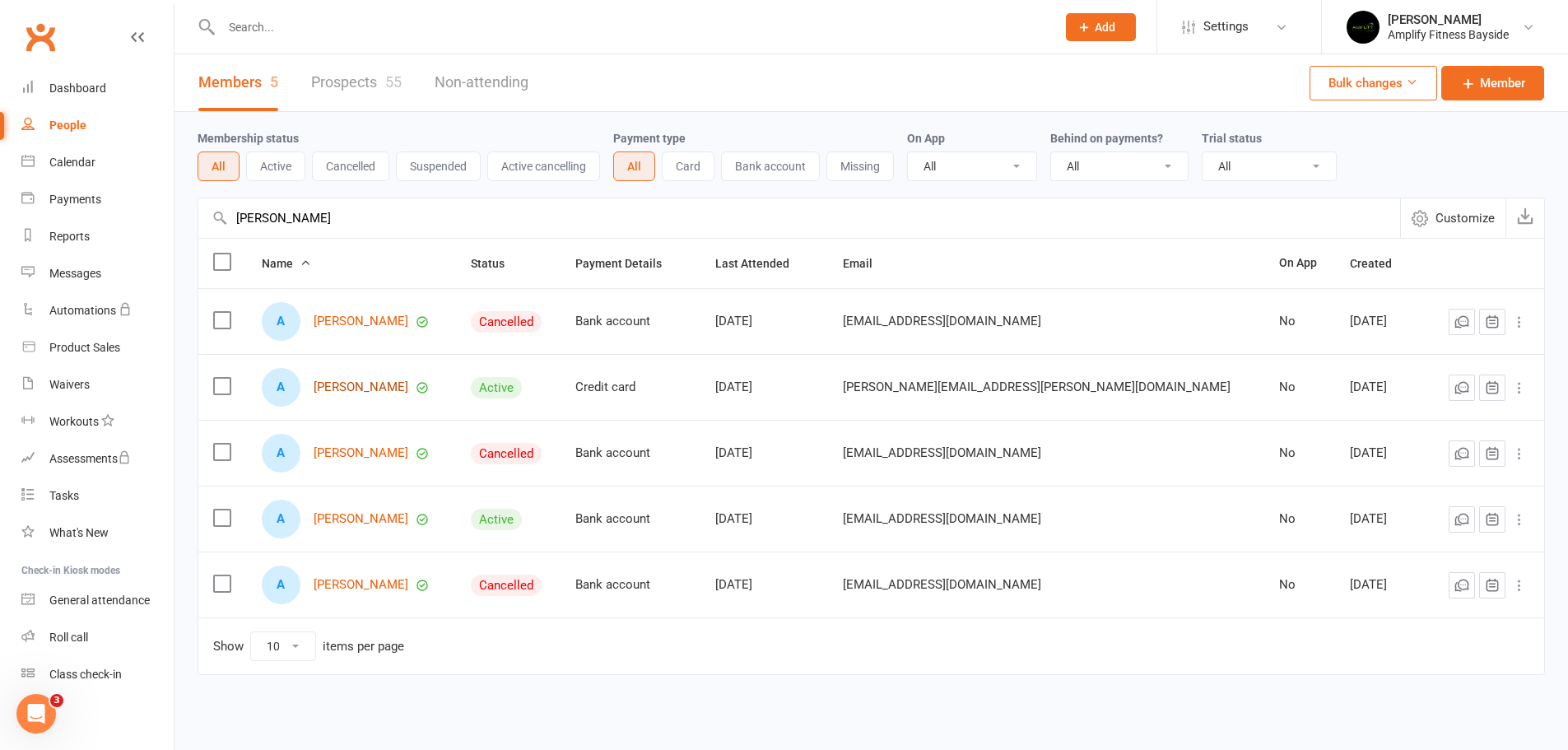
type input "anna"
click at [400, 387] on link "Anna O'Sullivan" at bounding box center [361, 387] width 95 height 14
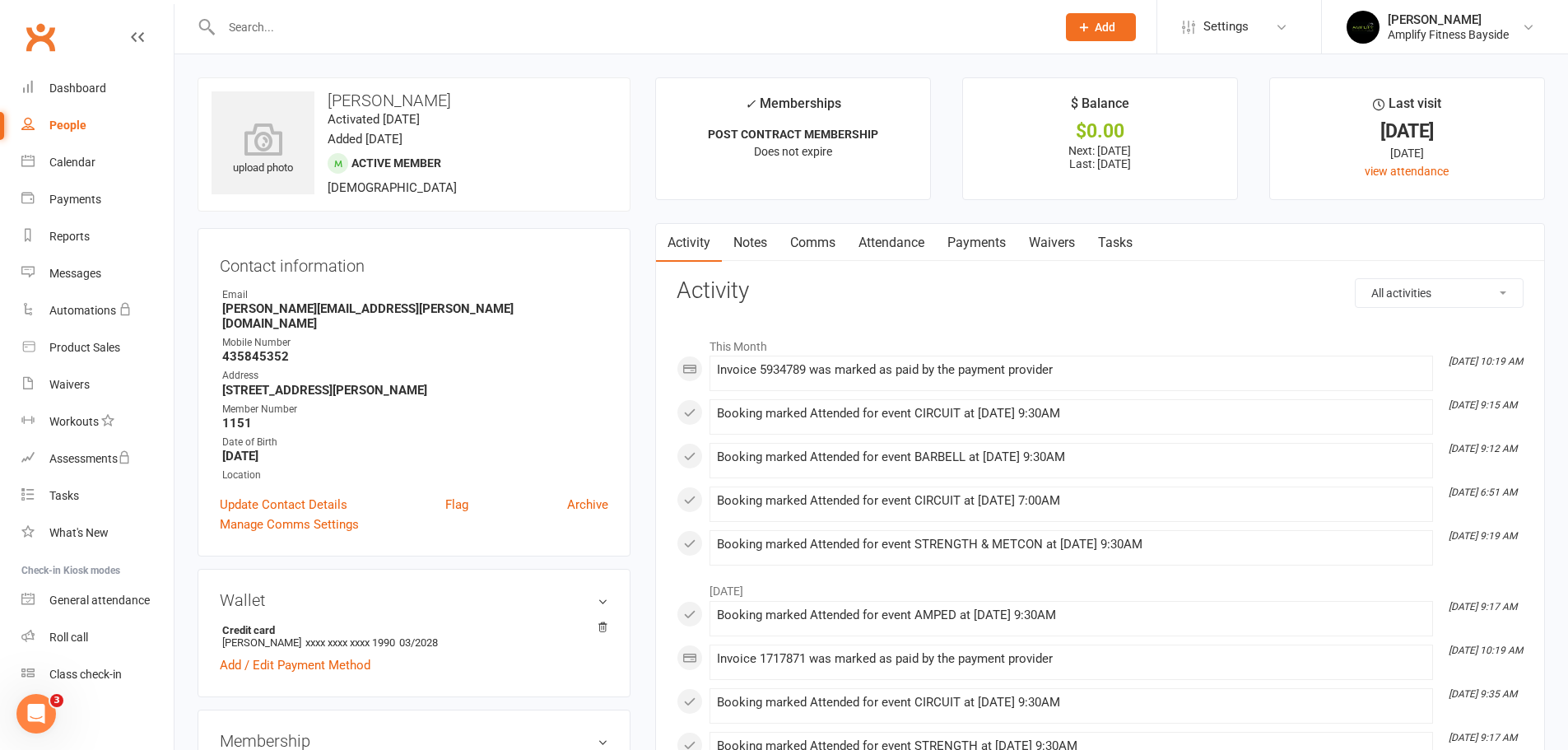
click at [978, 247] on link "Payments" at bounding box center [976, 243] width 81 height 38
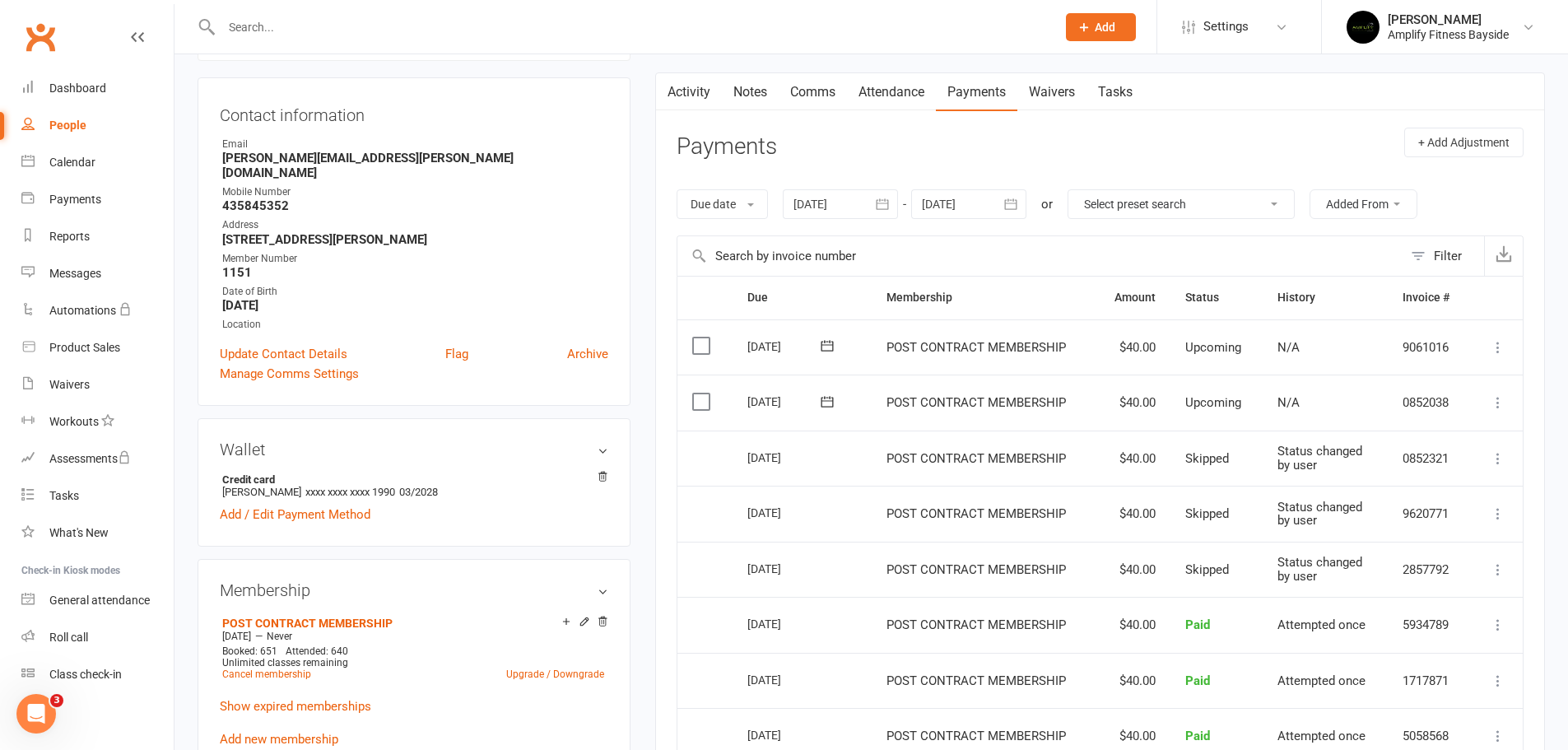
scroll to position [165, 0]
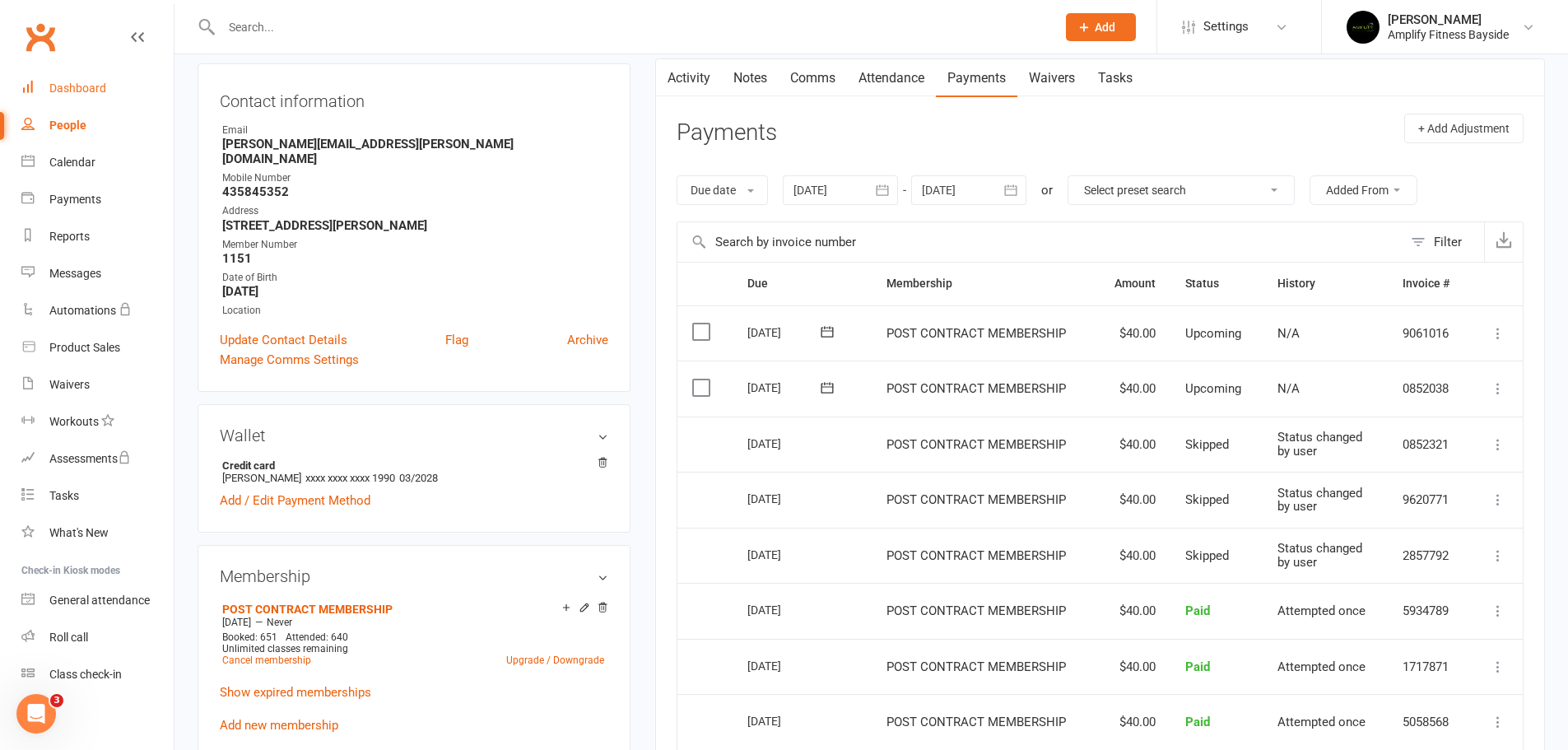
click at [123, 92] on link "Dashboard" at bounding box center [97, 88] width 152 height 37
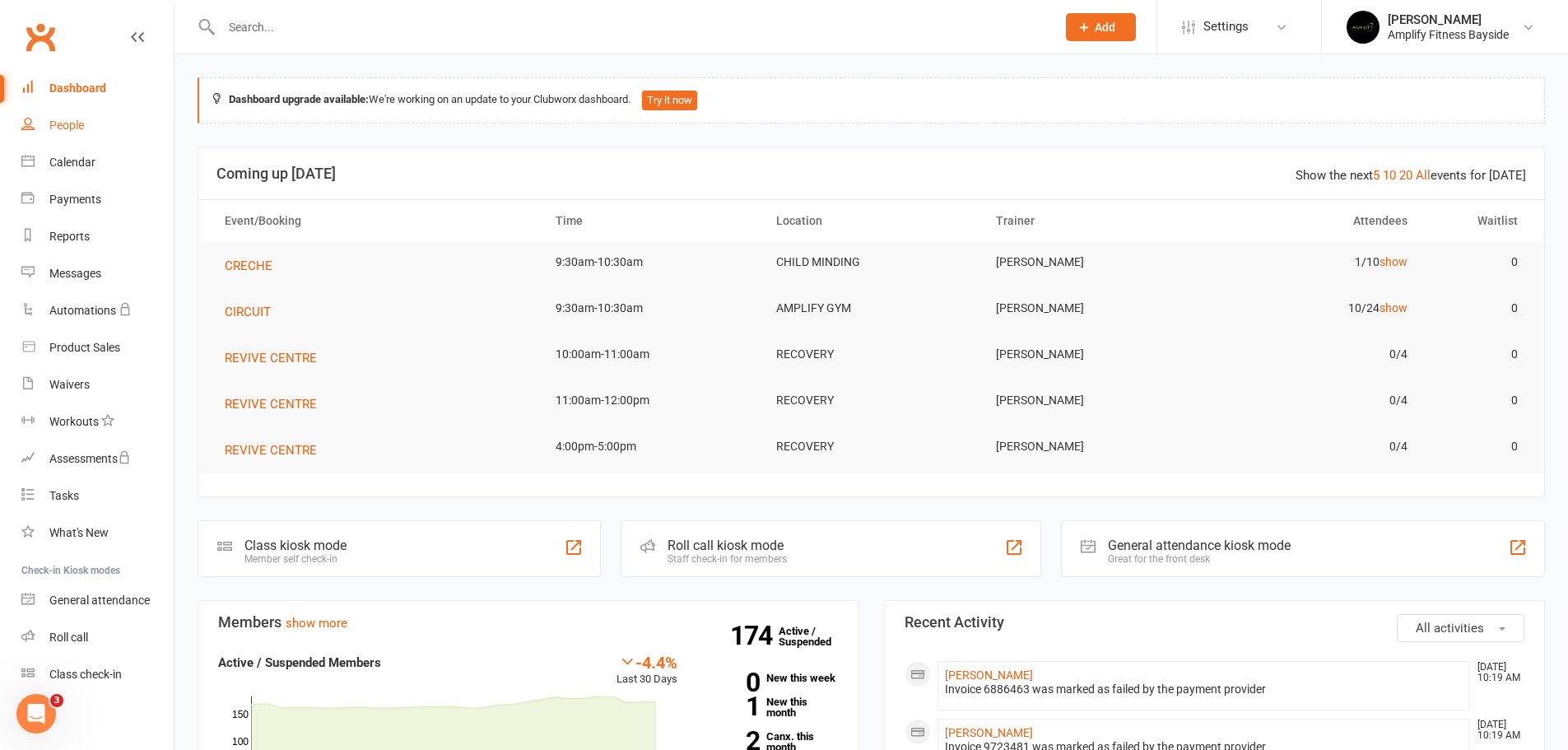
click at [80, 118] on div "People" at bounding box center [66, 125] width 34 height 13
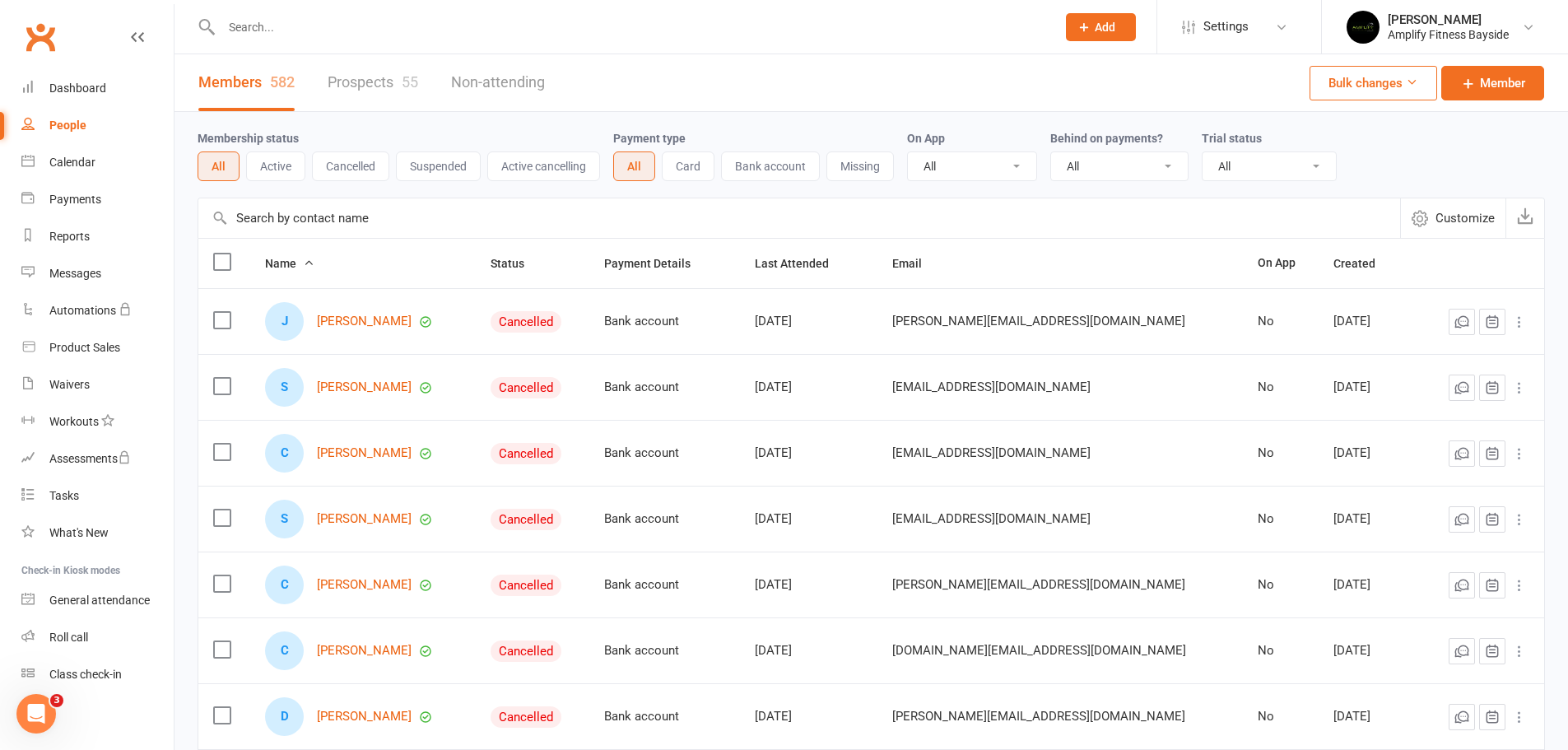
click at [347, 212] on input "text" at bounding box center [799, 218] width 1202 height 39
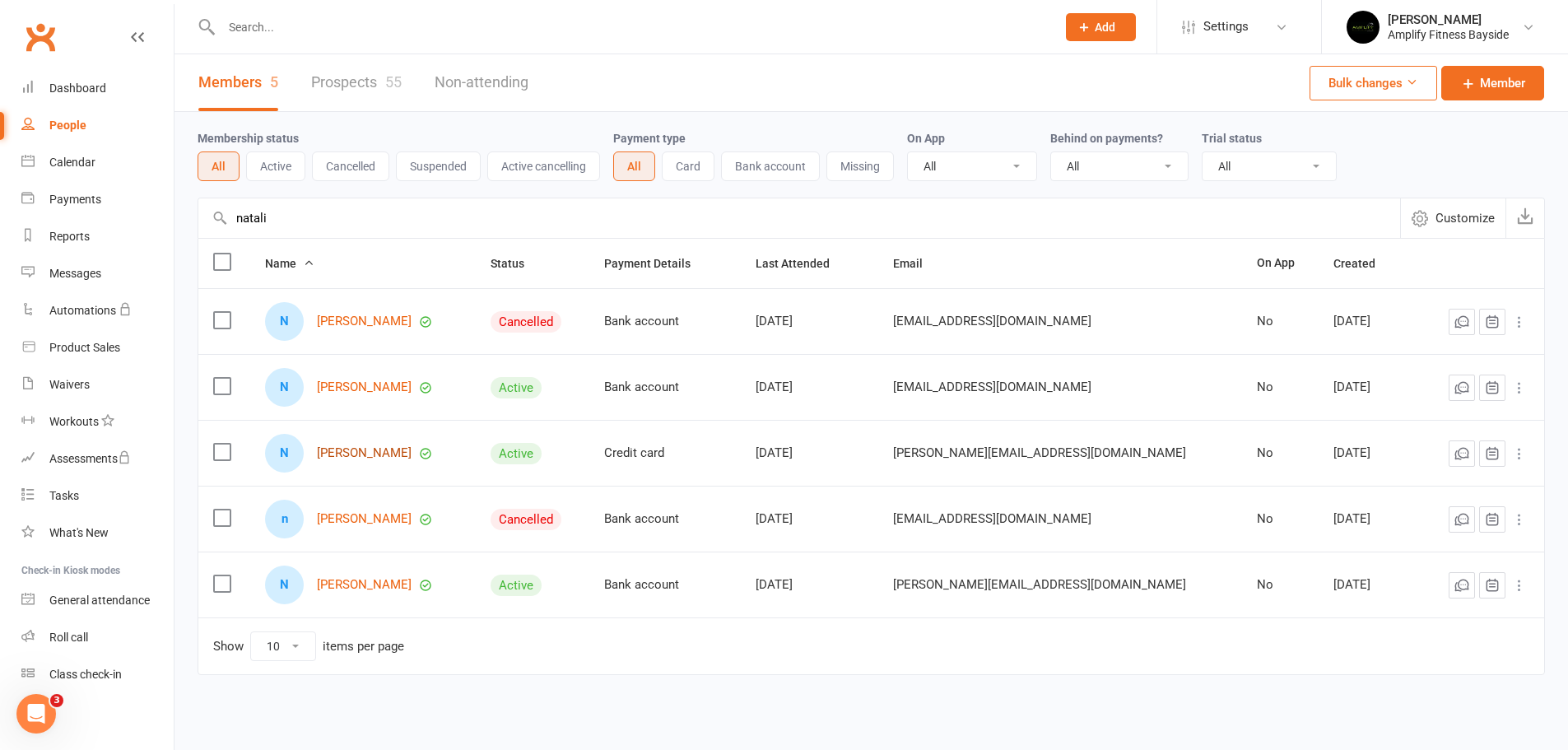
type input "natali"
click at [387, 452] on link "Natalie Logan" at bounding box center [364, 453] width 95 height 14
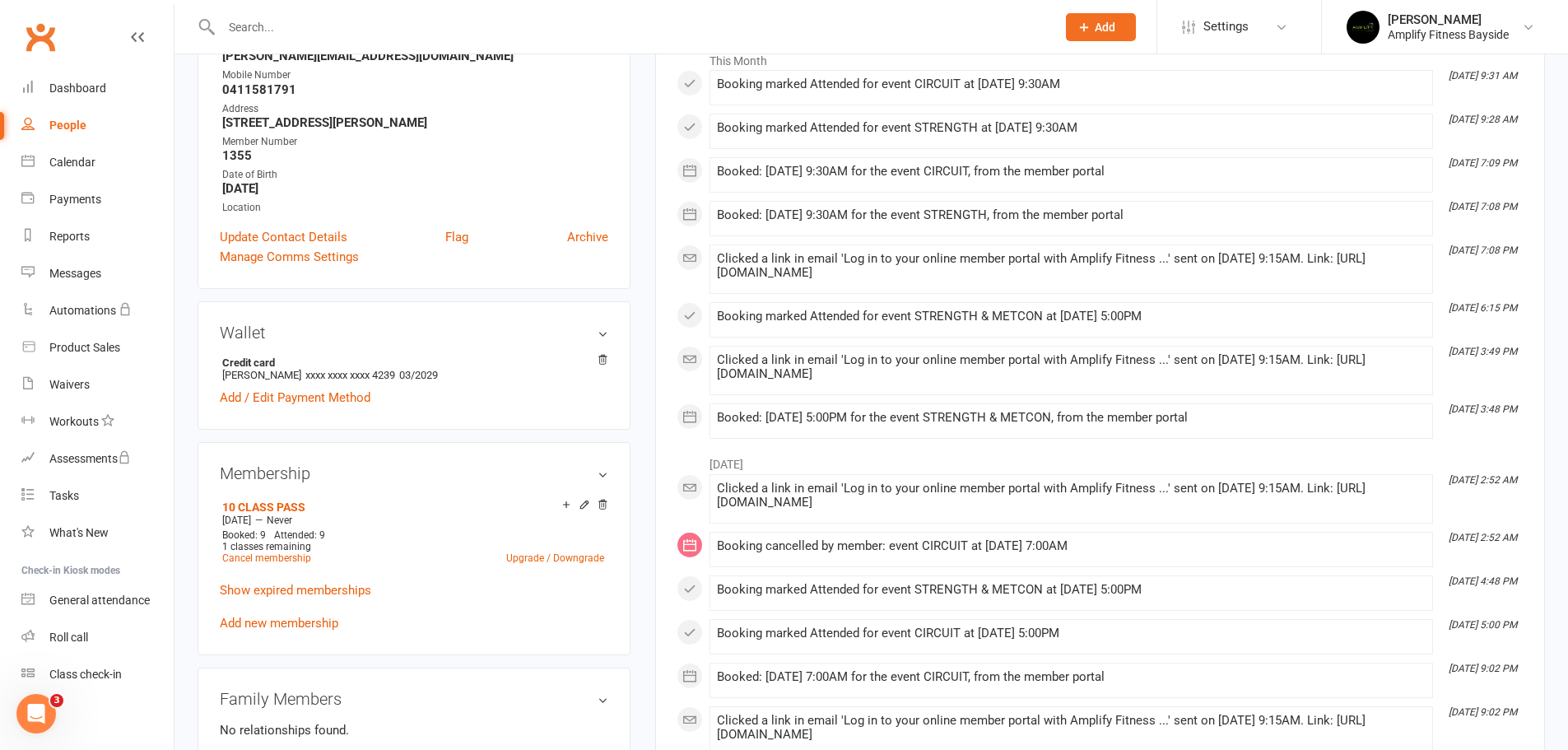
scroll to position [247, 0]
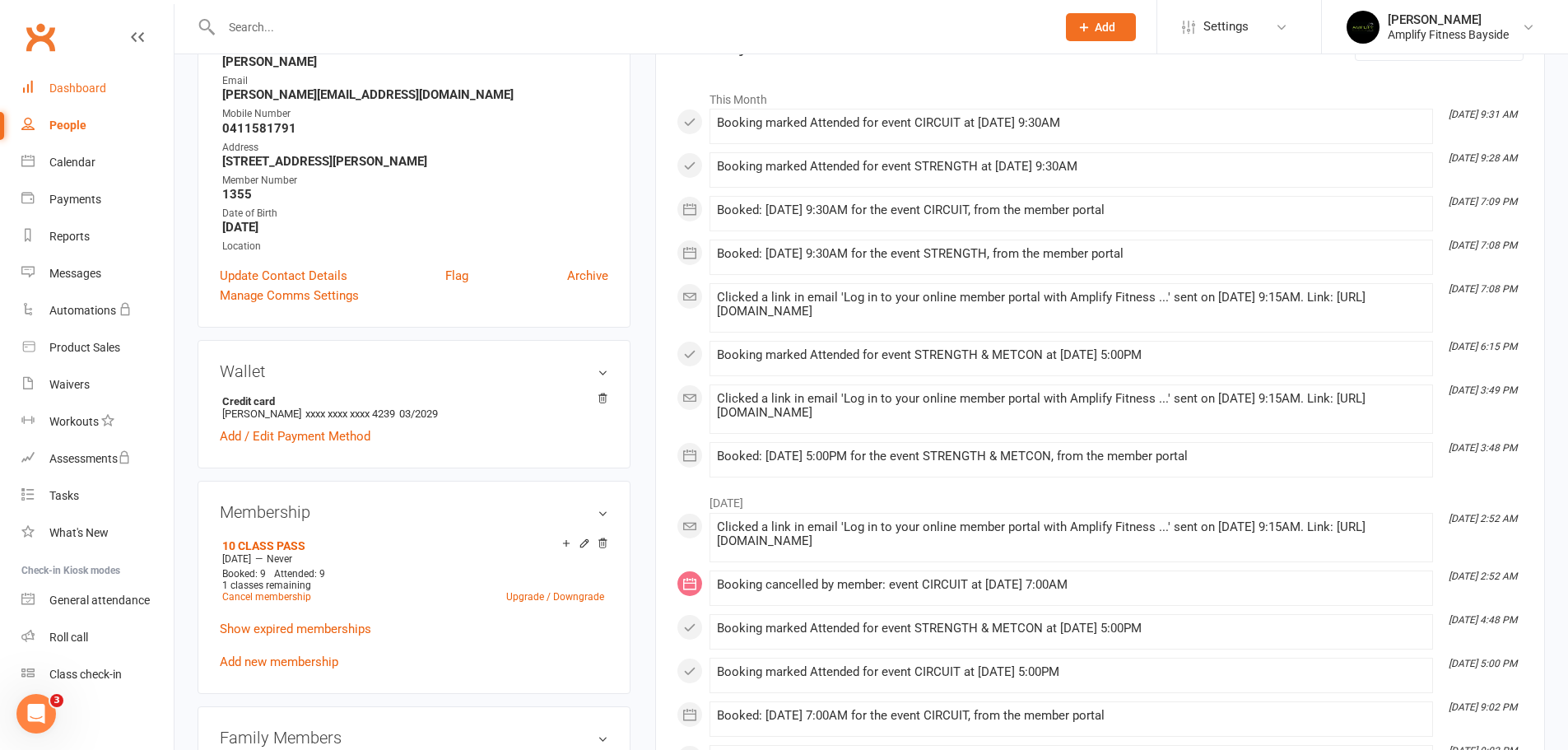
click at [111, 85] on link "Dashboard" at bounding box center [97, 88] width 152 height 37
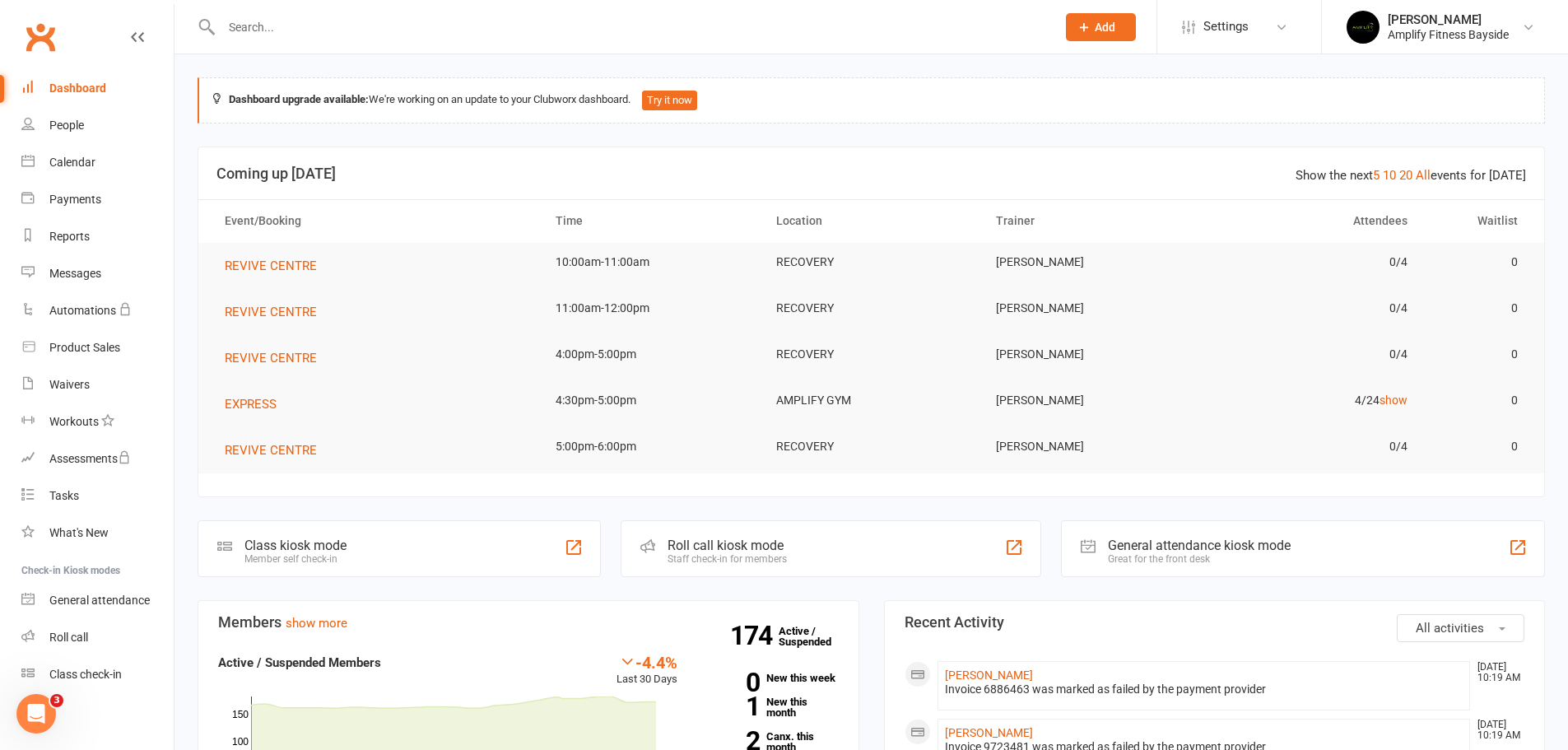
scroll to position [165, 0]
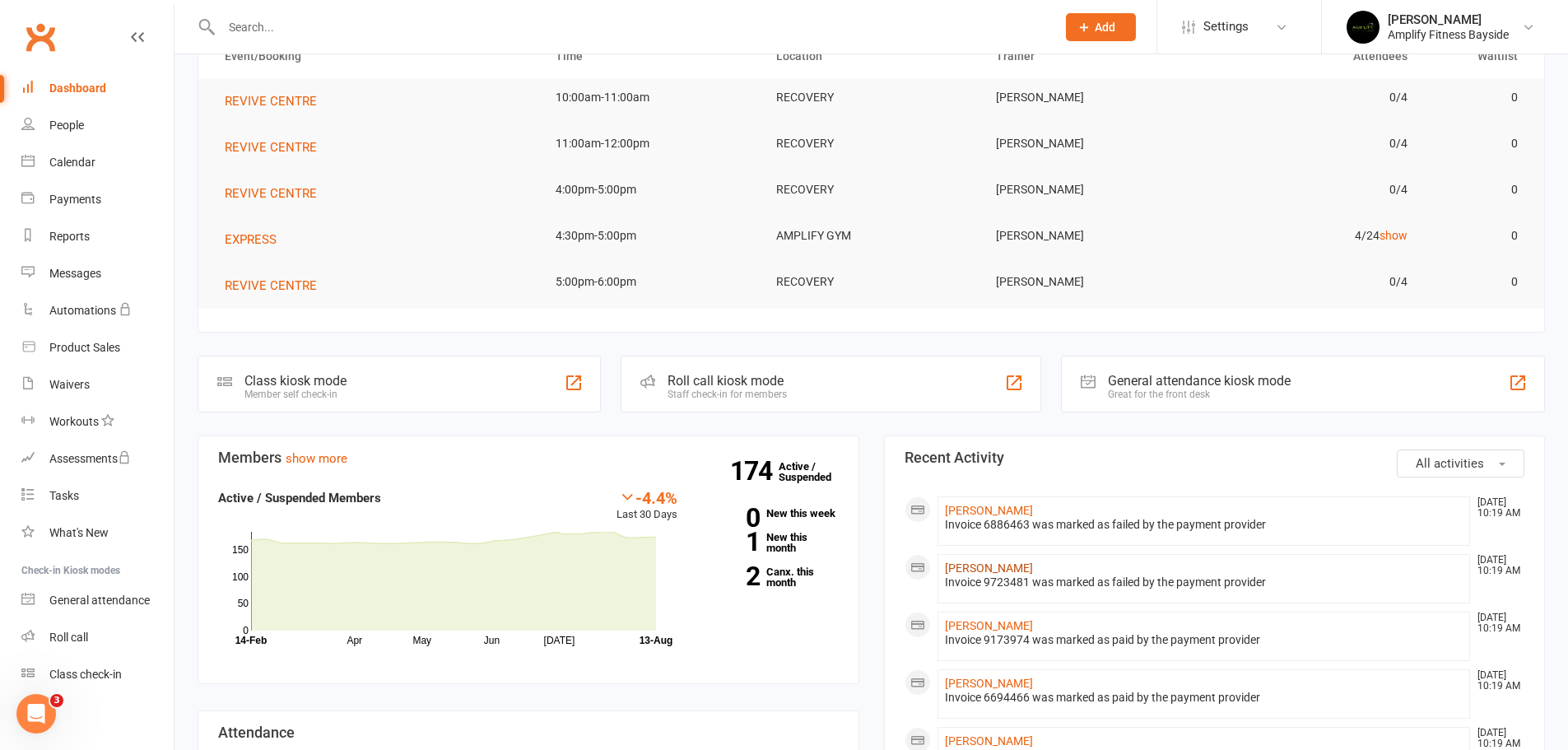
click at [970, 564] on link "[PERSON_NAME]" at bounding box center [989, 569] width 88 height 13
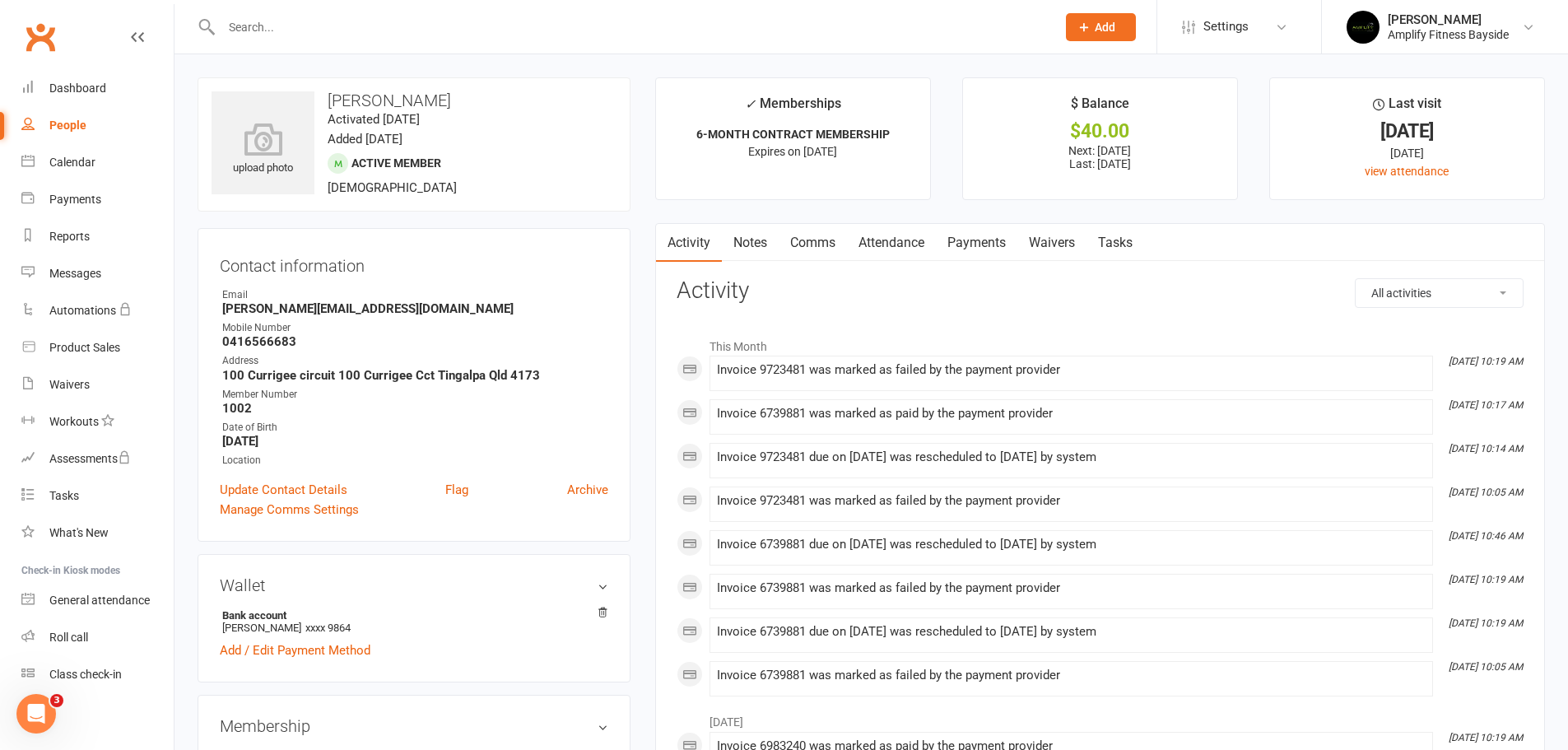
click at [983, 241] on link "Payments" at bounding box center [976, 243] width 81 height 38
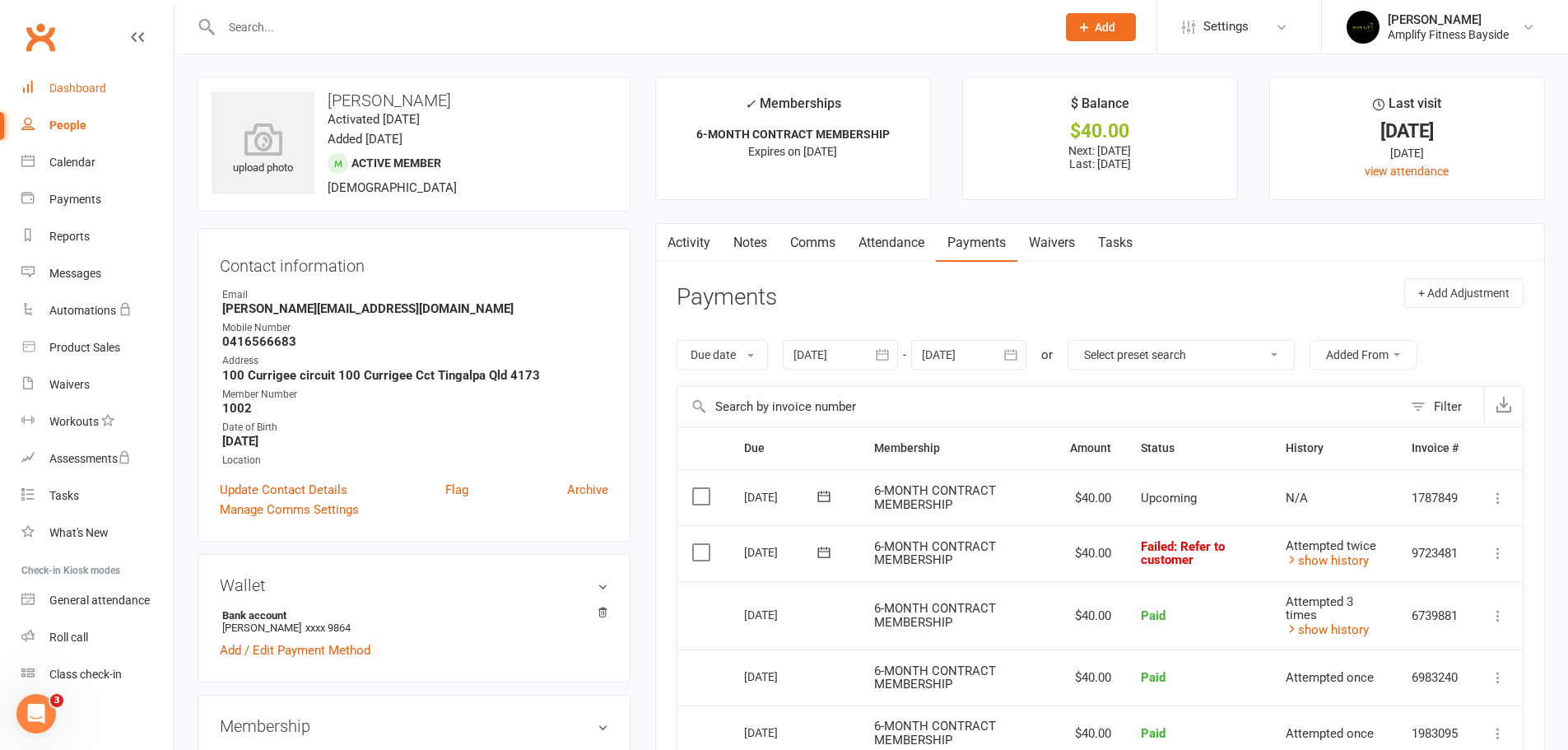
click at [92, 96] on link "Dashboard" at bounding box center [97, 88] width 152 height 37
